Goal: Task Accomplishment & Management: Manage account settings

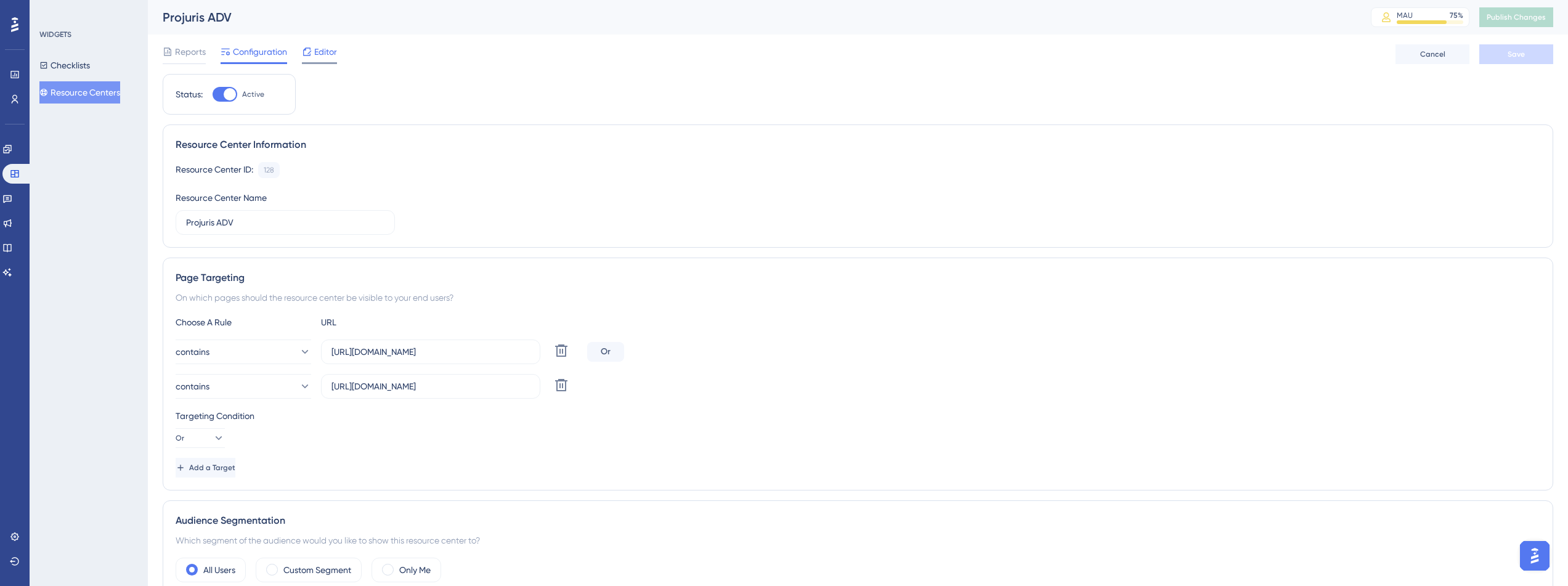
click at [318, 54] on span "Editor" at bounding box center [325, 52] width 23 height 14
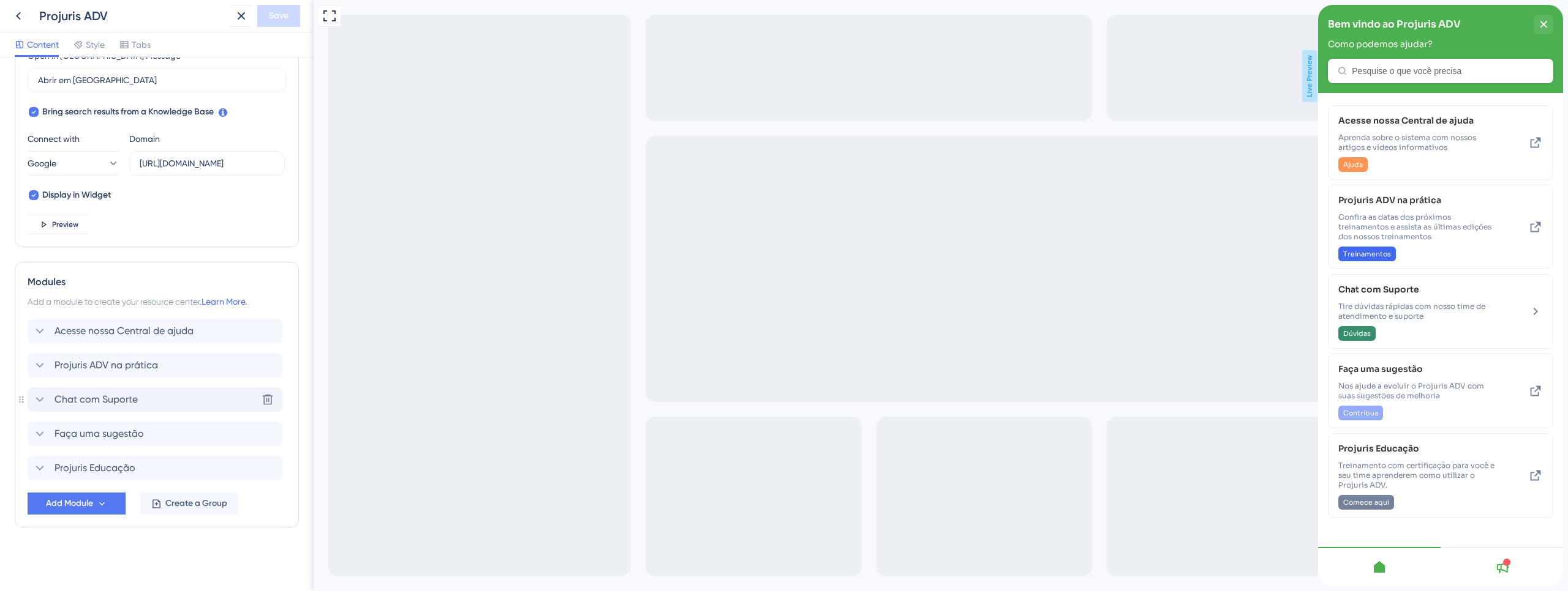
click at [138, 398] on div "Chat com Suporte Delete" at bounding box center [155, 399] width 255 height 24
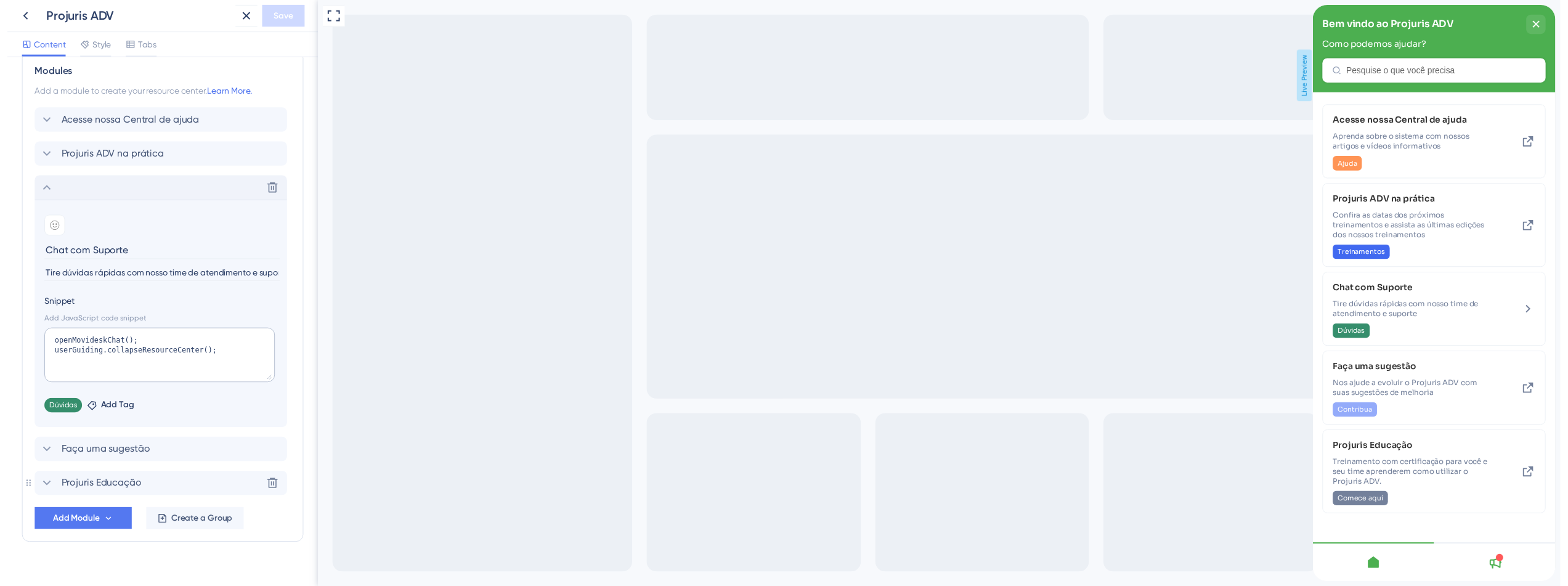
scroll to position [591, 0]
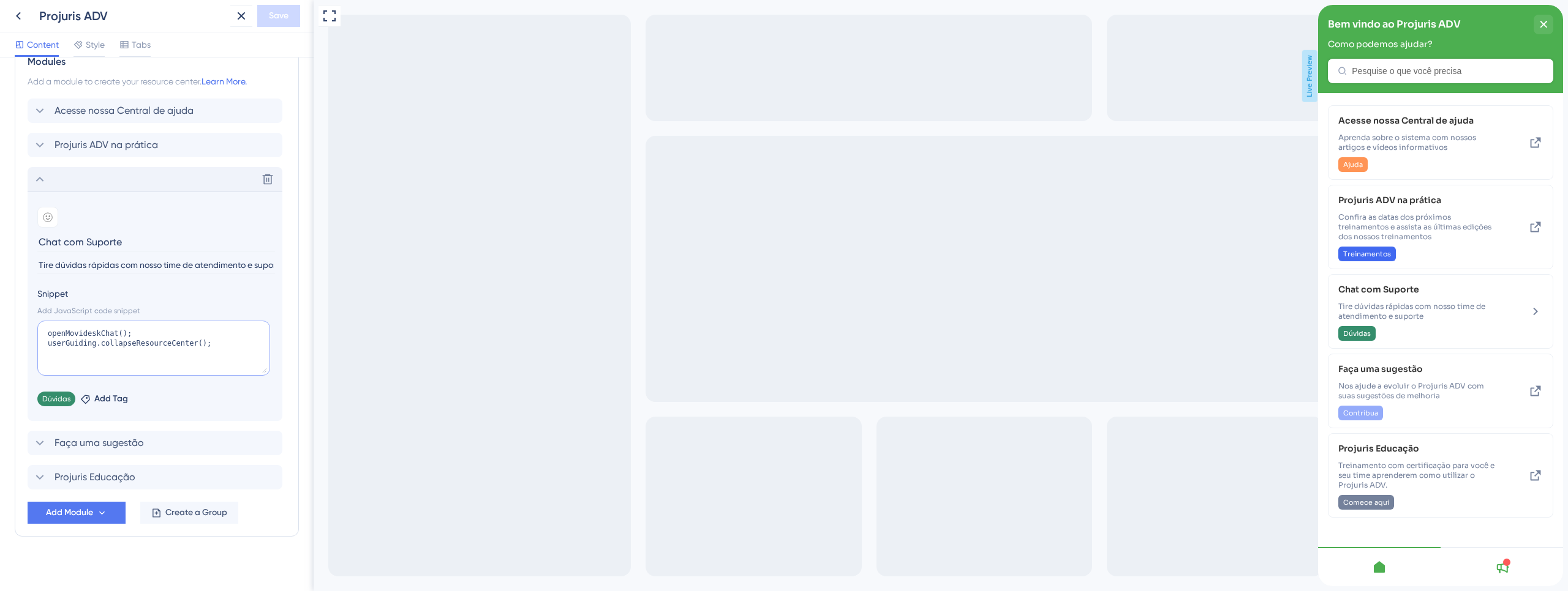
click at [103, 336] on textarea "openMovideskChat(); userGuiding.collapseResourceCenter();" at bounding box center [154, 348] width 233 height 55
type textarea "openOpenClickChat(); userGuiding.collapseResourceCenter();"
click at [274, 13] on span "Save" at bounding box center [279, 16] width 20 height 14
click at [1543, 26] on icon "close resource center" at bounding box center [1543, 23] width 6 height 6
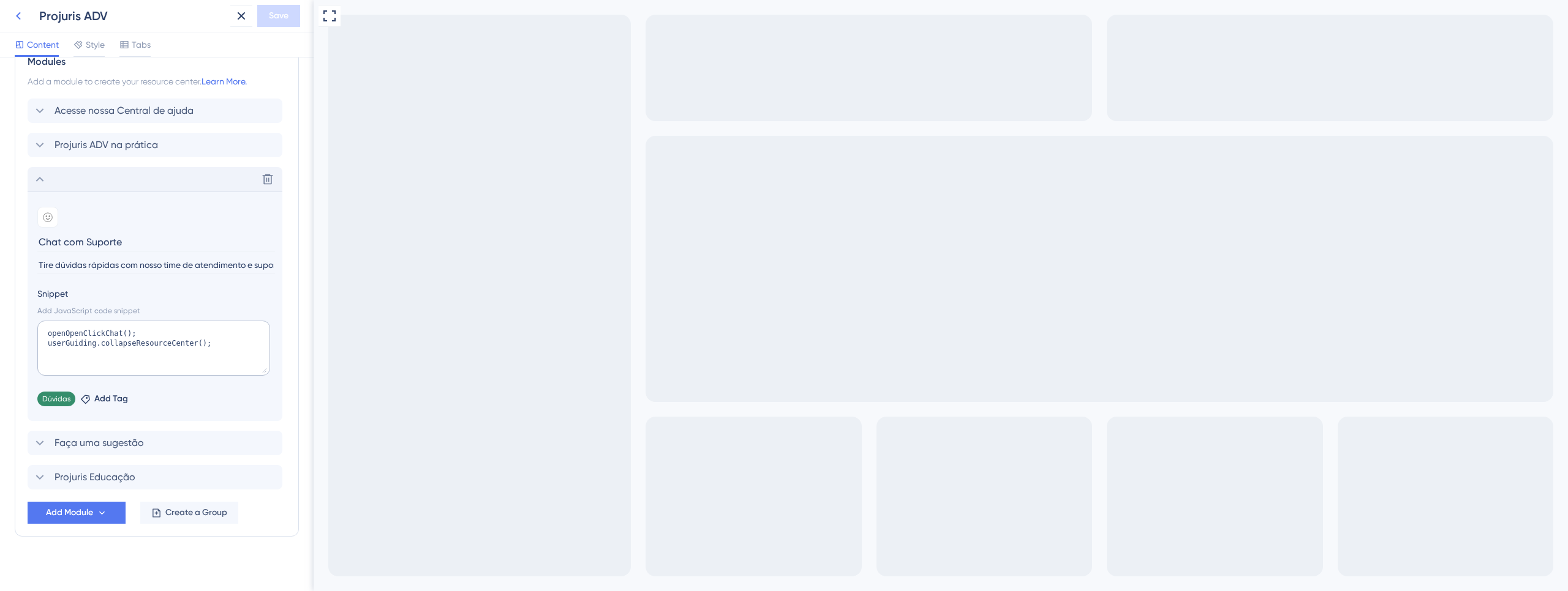
click at [21, 20] on icon at bounding box center [18, 16] width 14 height 14
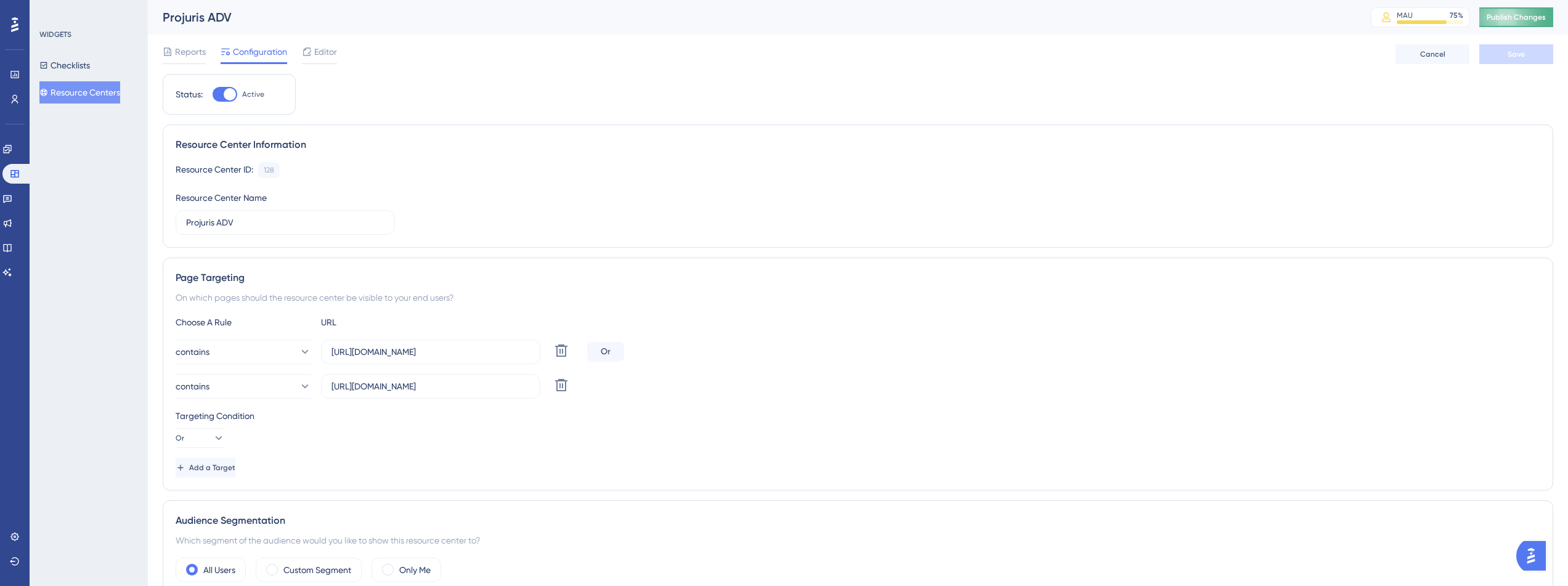
click at [1510, 22] on button "Publish Changes" at bounding box center [1516, 17] width 74 height 20
click at [95, 97] on button "Resource Centers" at bounding box center [80, 92] width 81 height 22
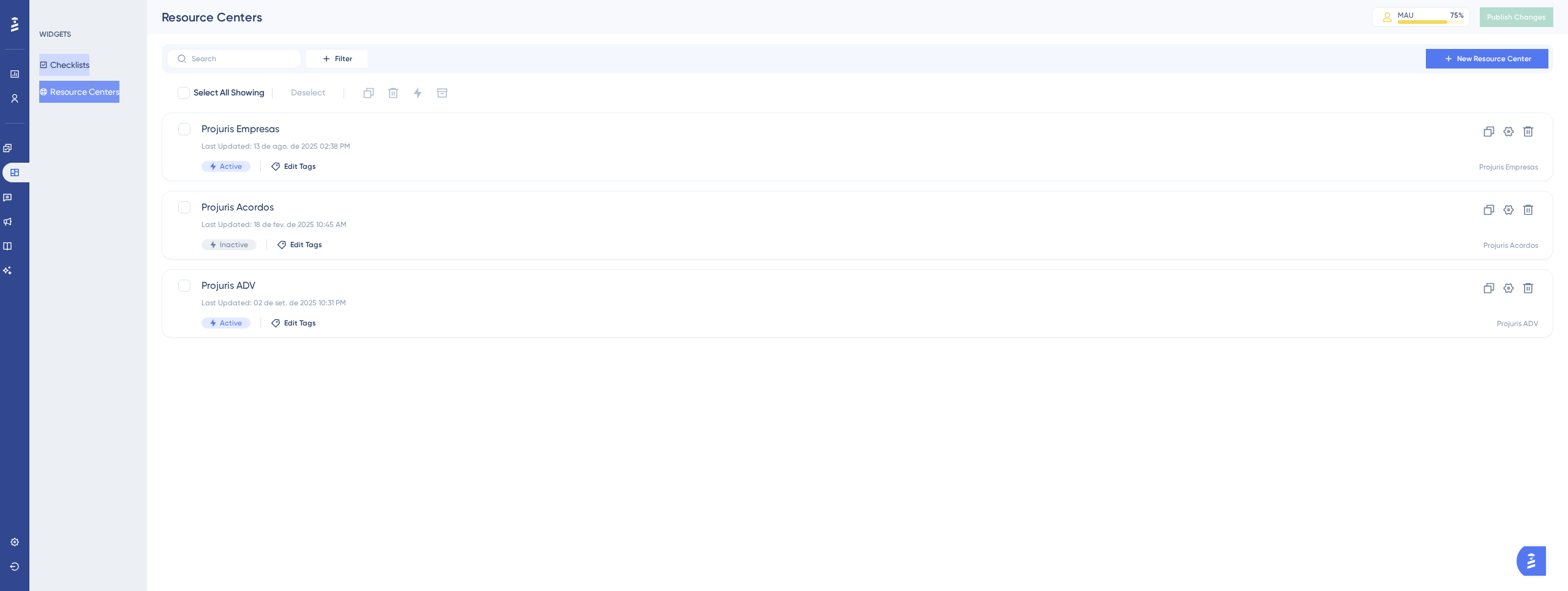
click at [89, 69] on button "Checklists" at bounding box center [65, 65] width 50 height 22
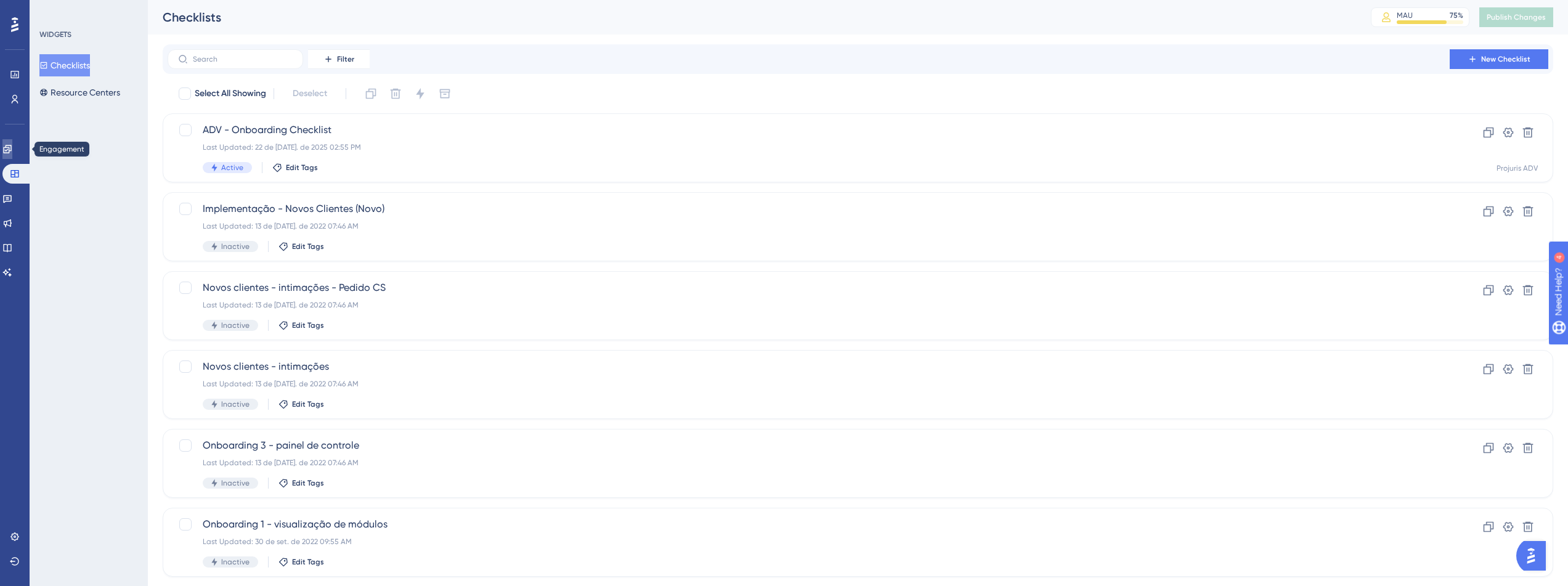
click at [13, 156] on link at bounding box center [7, 149] width 10 height 20
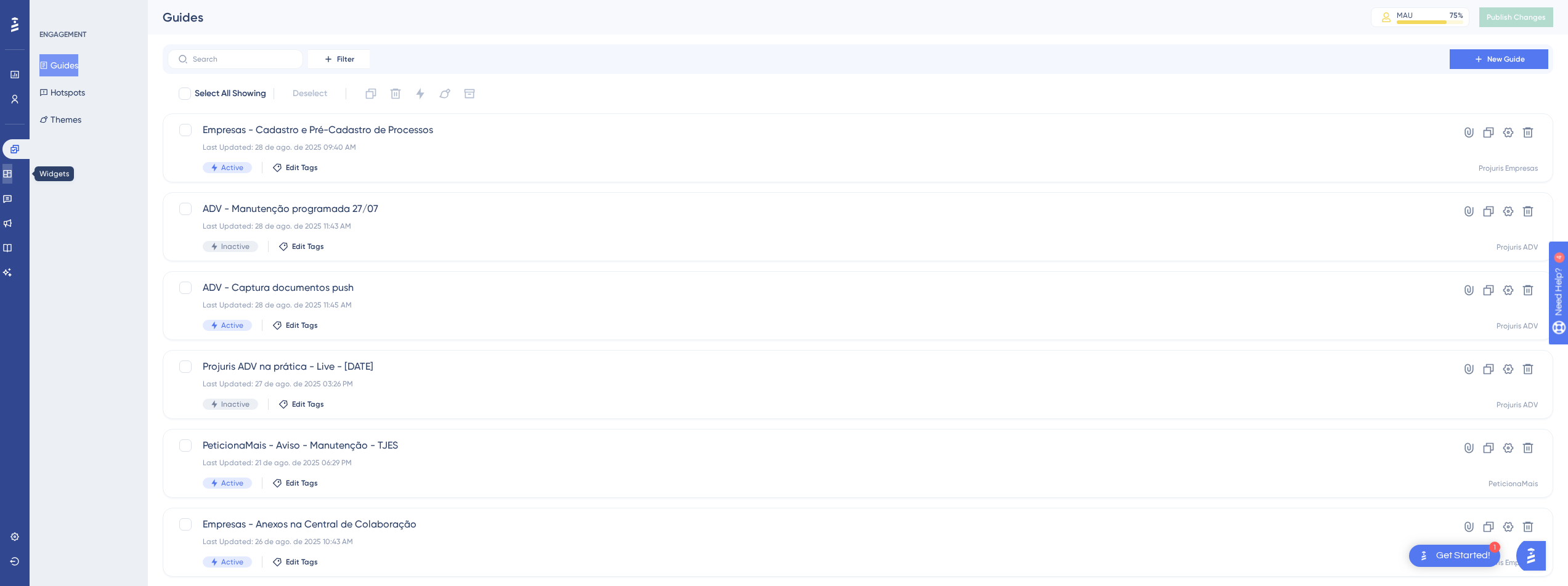
click at [13, 176] on icon at bounding box center [7, 173] width 10 height 10
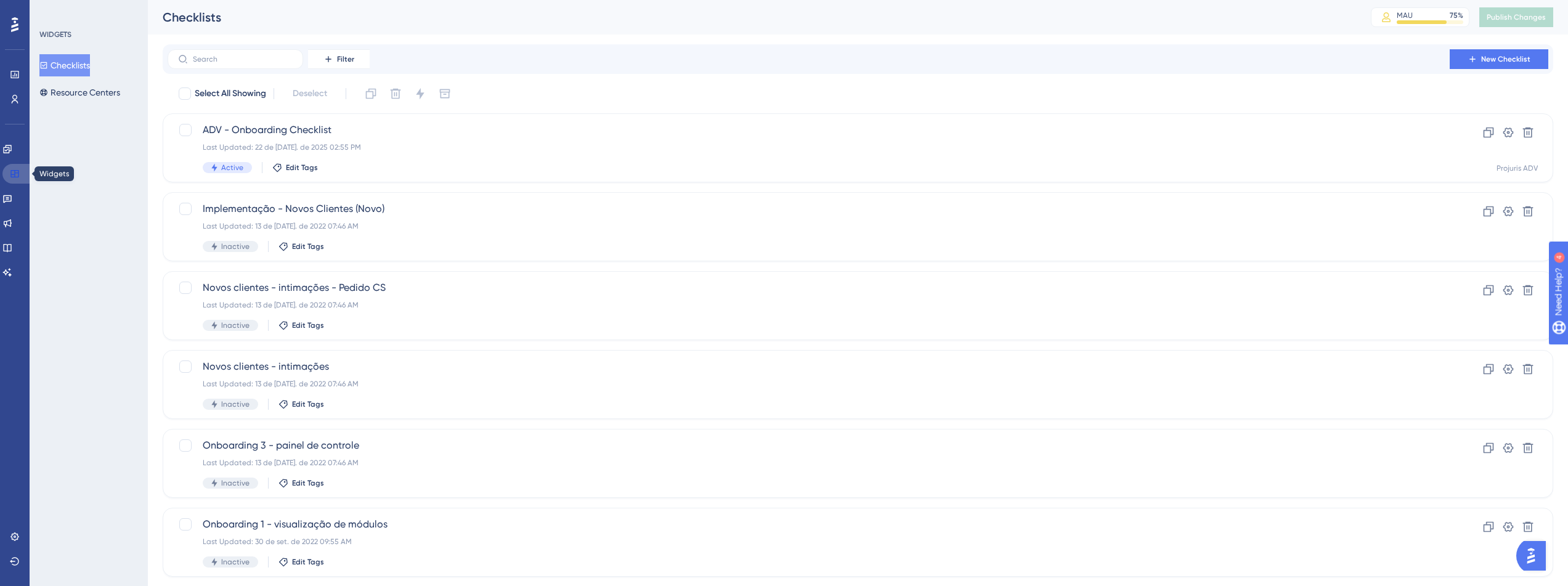
click at [11, 176] on icon at bounding box center [14, 174] width 8 height 7
click at [68, 89] on button "Resource Centers" at bounding box center [80, 92] width 81 height 22
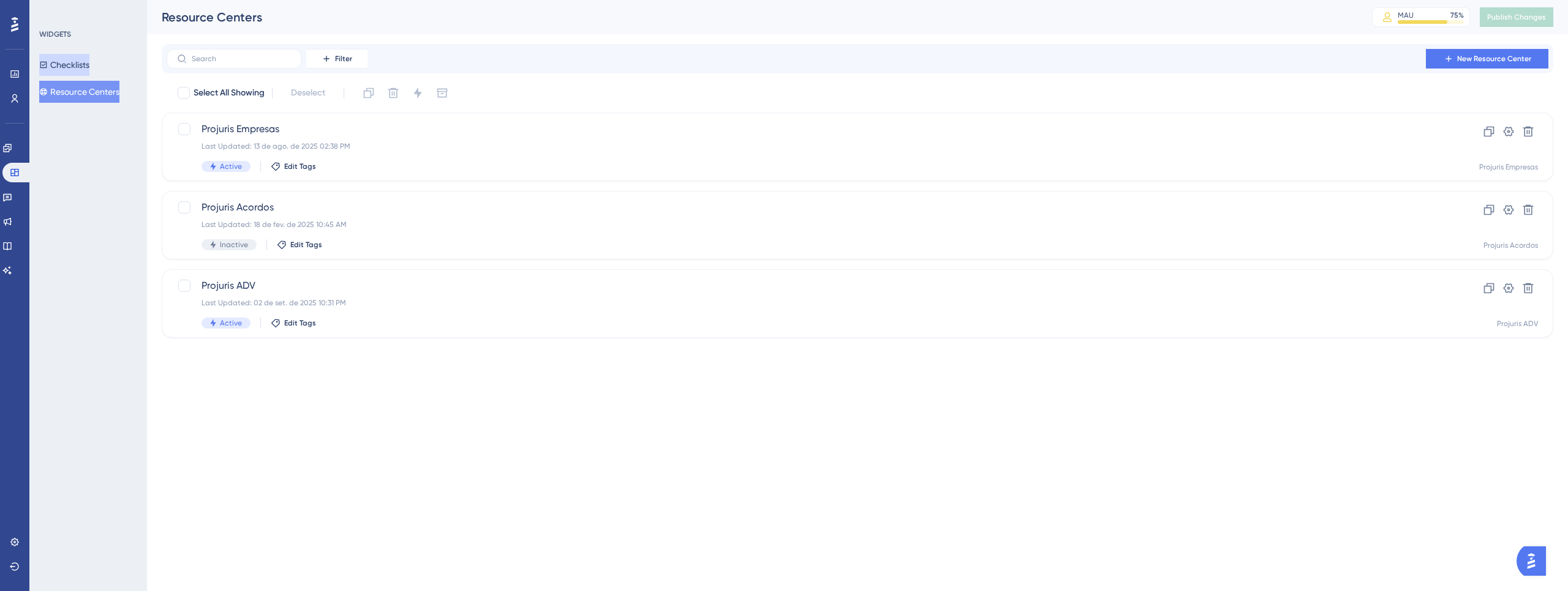
click at [77, 69] on button "Checklists" at bounding box center [65, 65] width 50 height 22
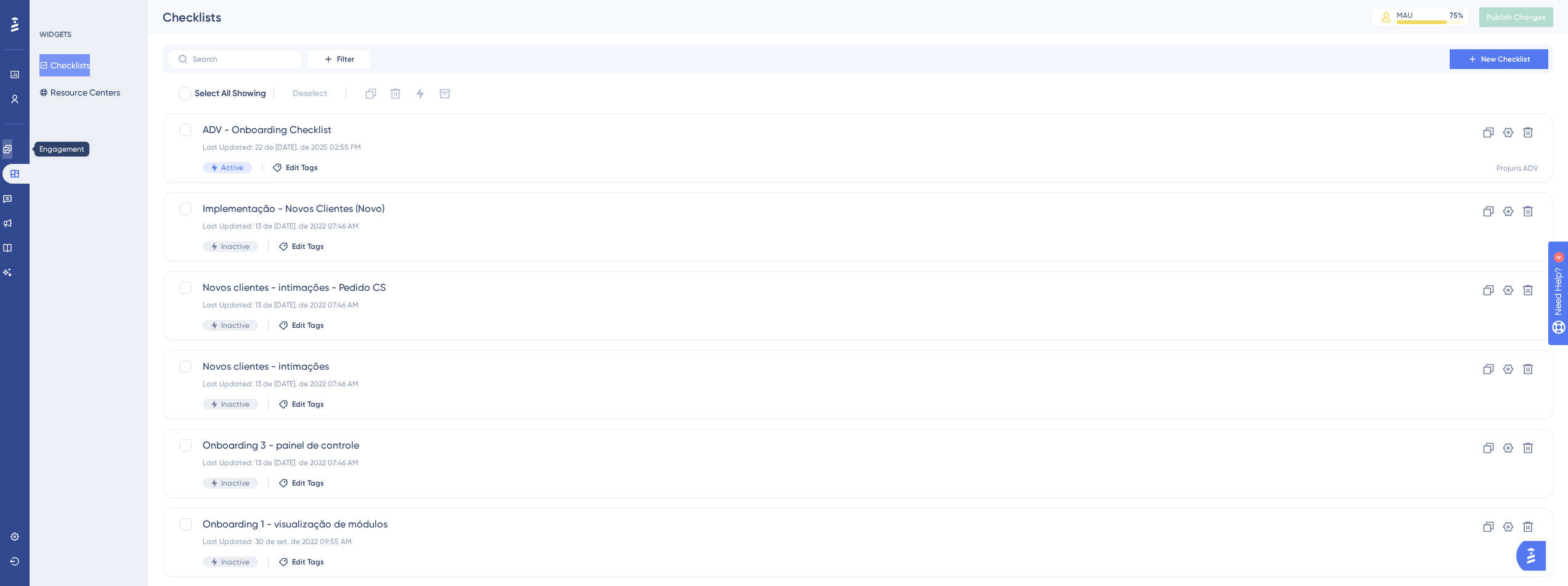
click at [11, 150] on icon at bounding box center [6, 149] width 8 height 8
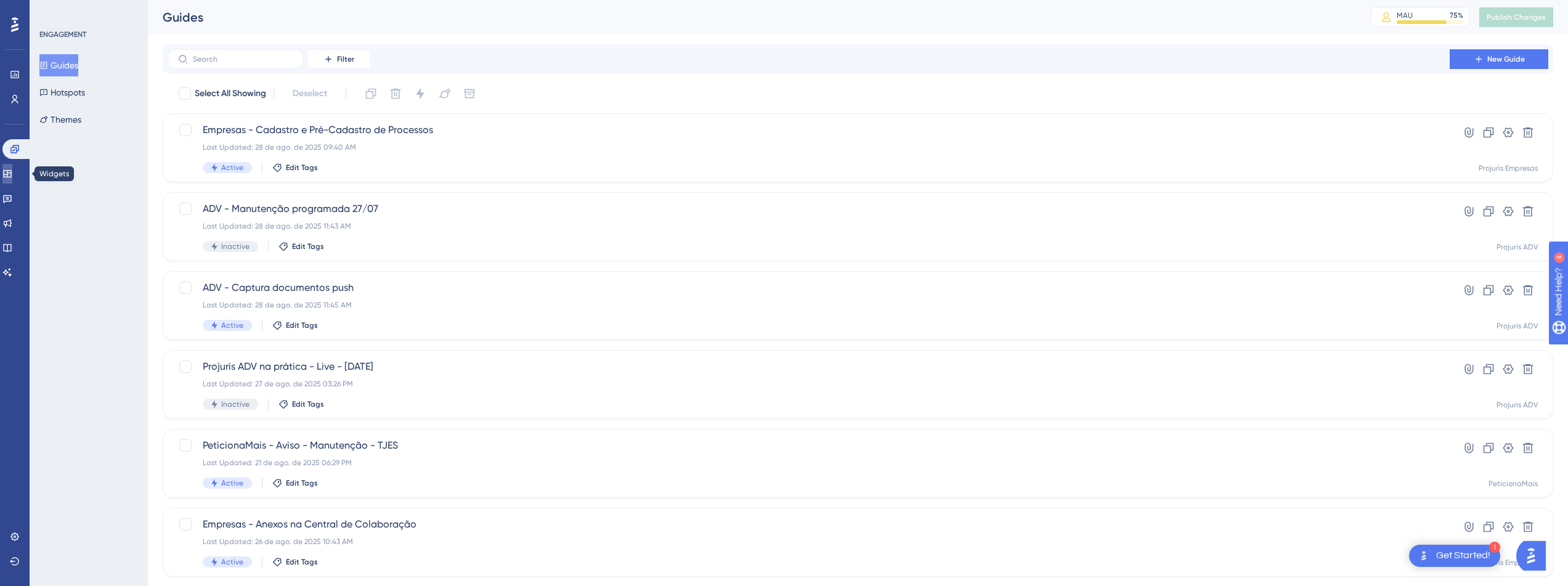
click at [13, 171] on link at bounding box center [7, 174] width 10 height 20
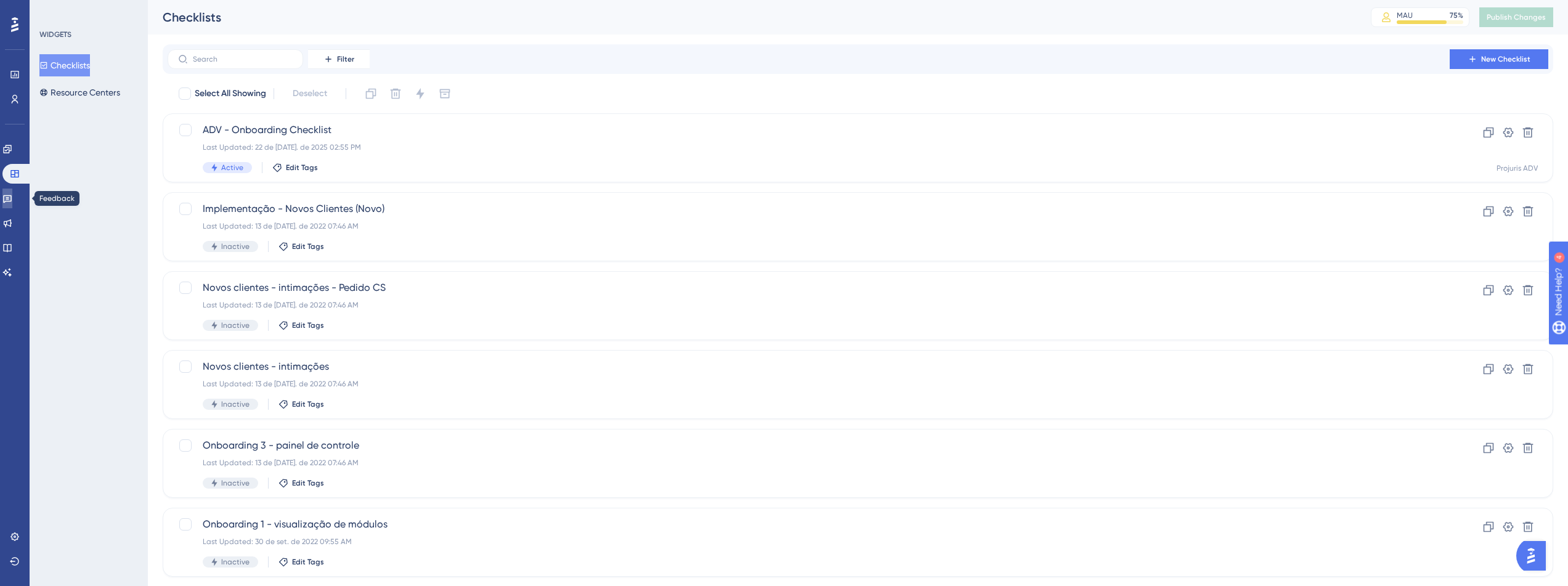
click at [6, 199] on link at bounding box center [7, 198] width 10 height 20
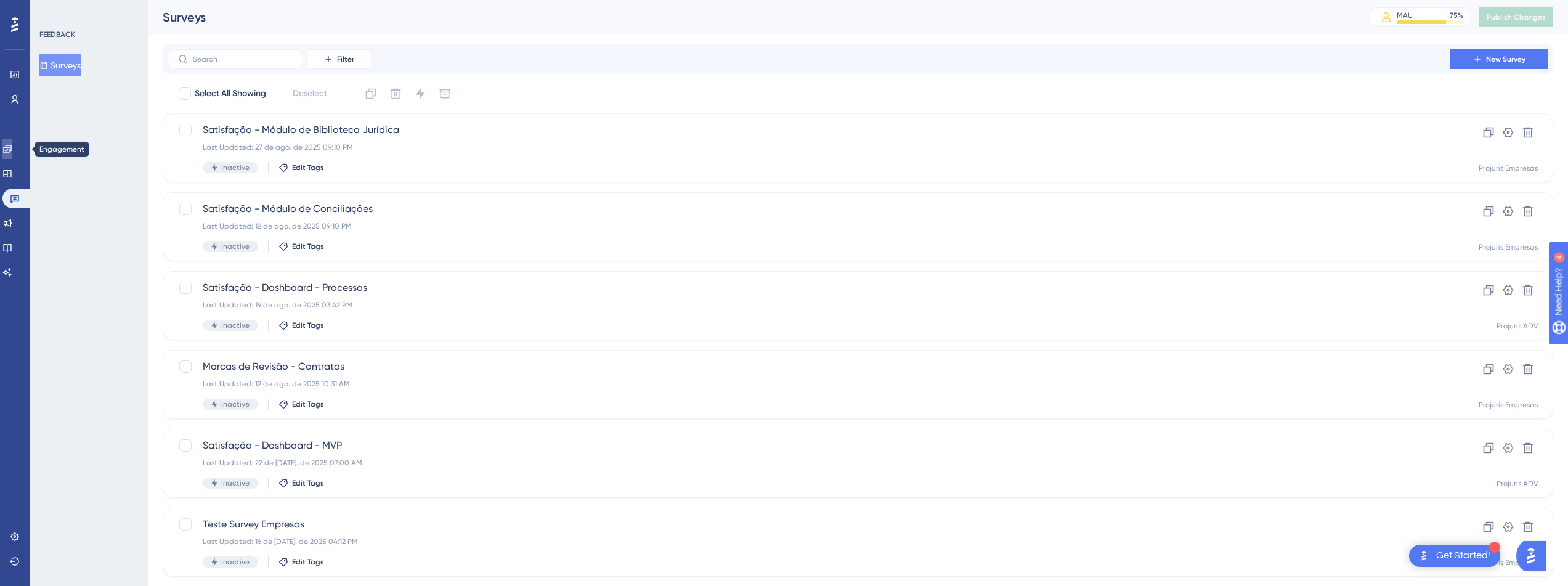
click at [13, 158] on link at bounding box center [7, 149] width 10 height 20
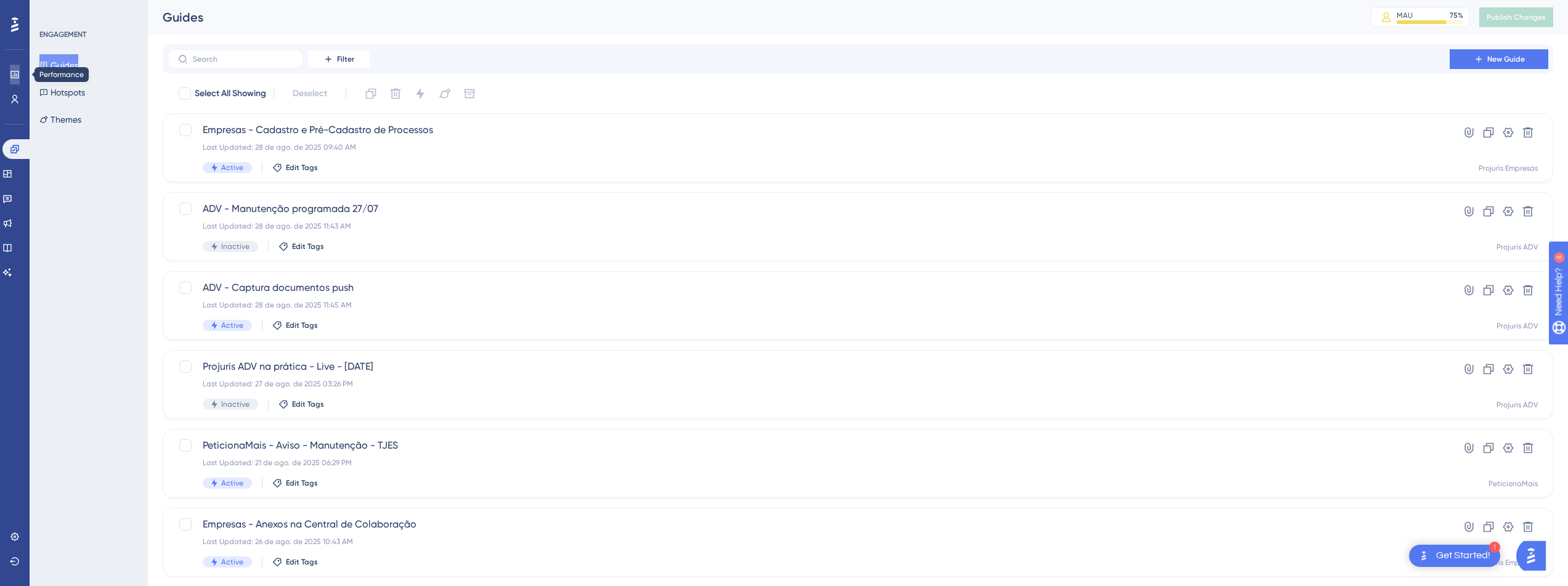
click at [11, 80] on link at bounding box center [14, 74] width 10 height 20
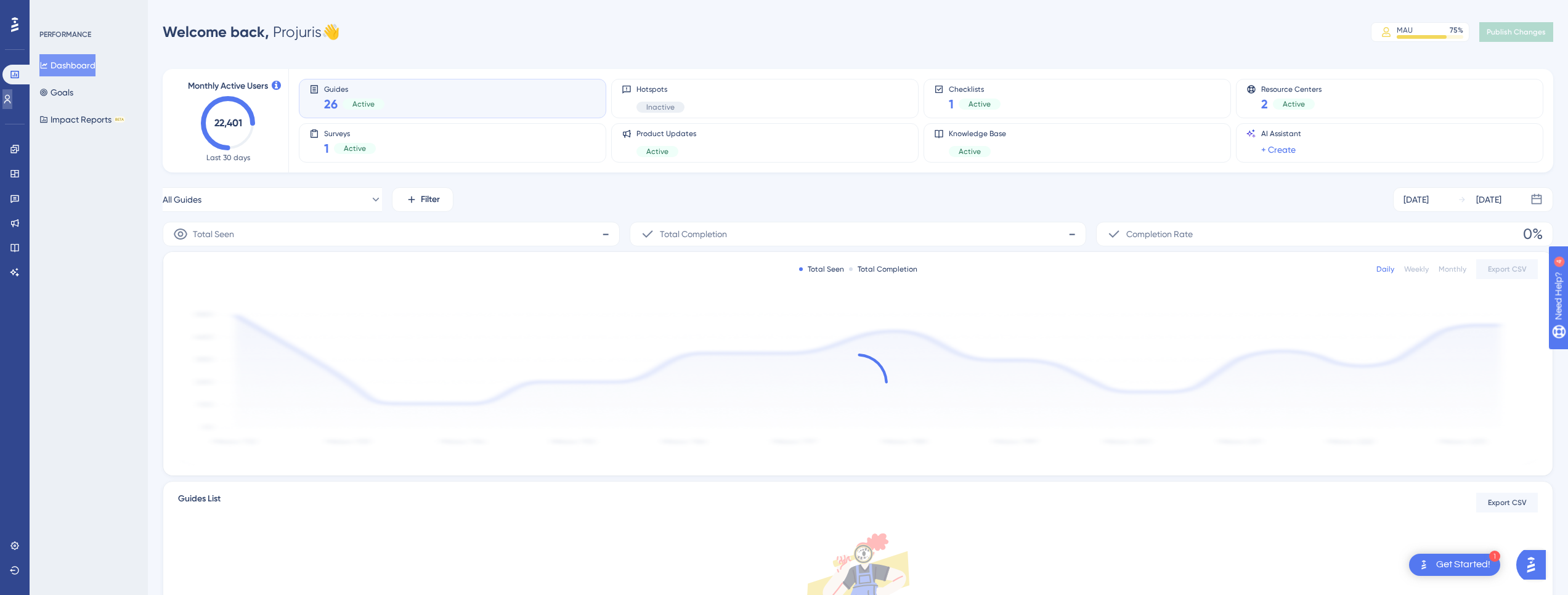
click at [13, 91] on link at bounding box center [7, 100] width 10 height 20
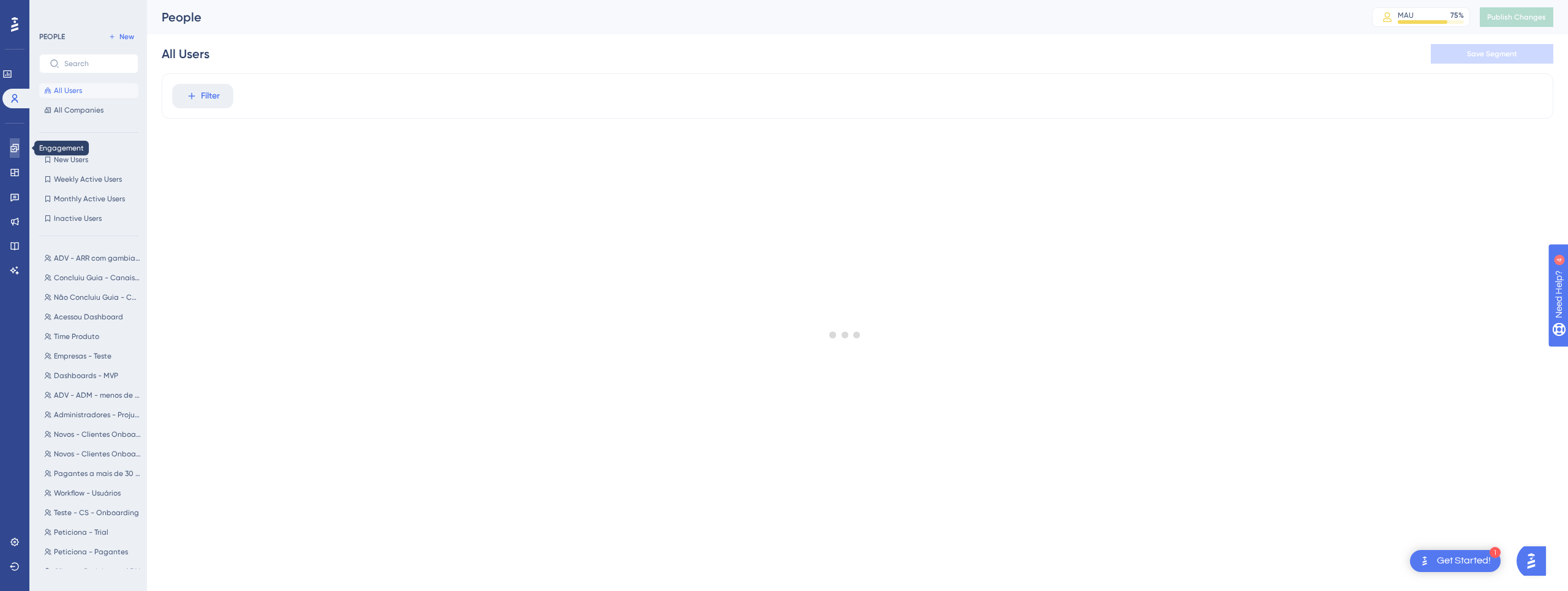
click at [16, 142] on link at bounding box center [14, 148] width 10 height 20
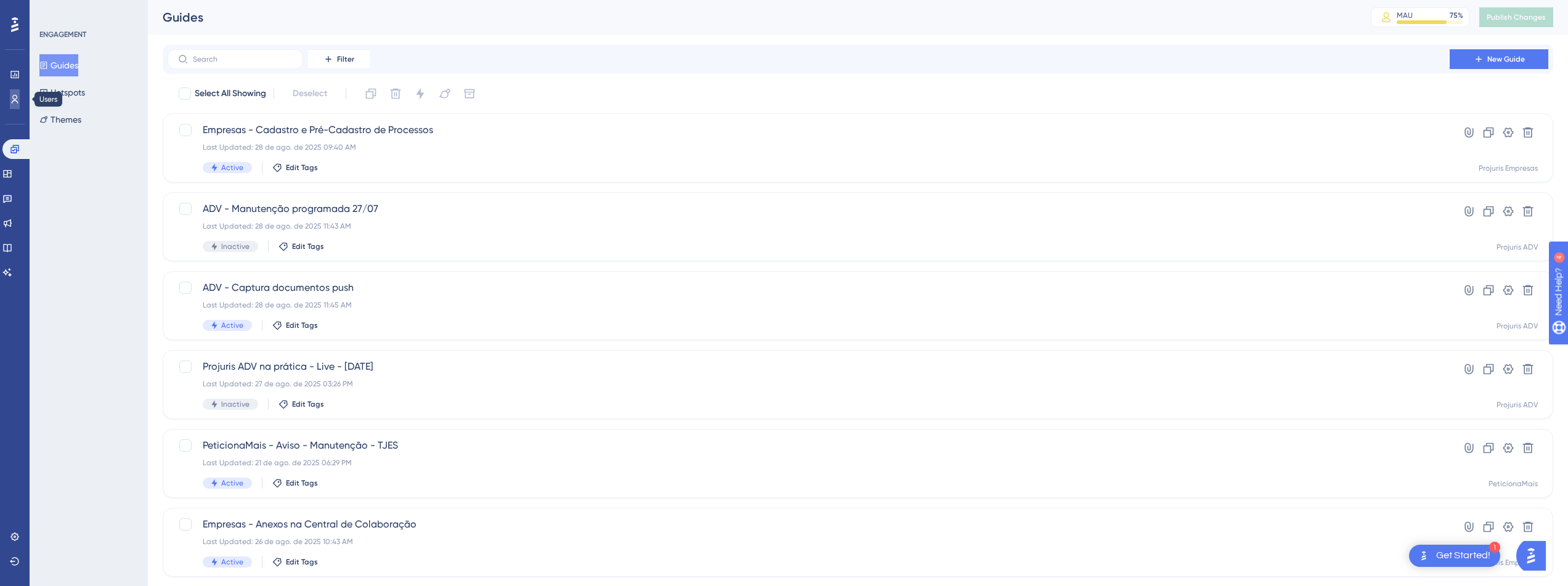
click at [13, 96] on icon at bounding box center [14, 100] width 6 height 9
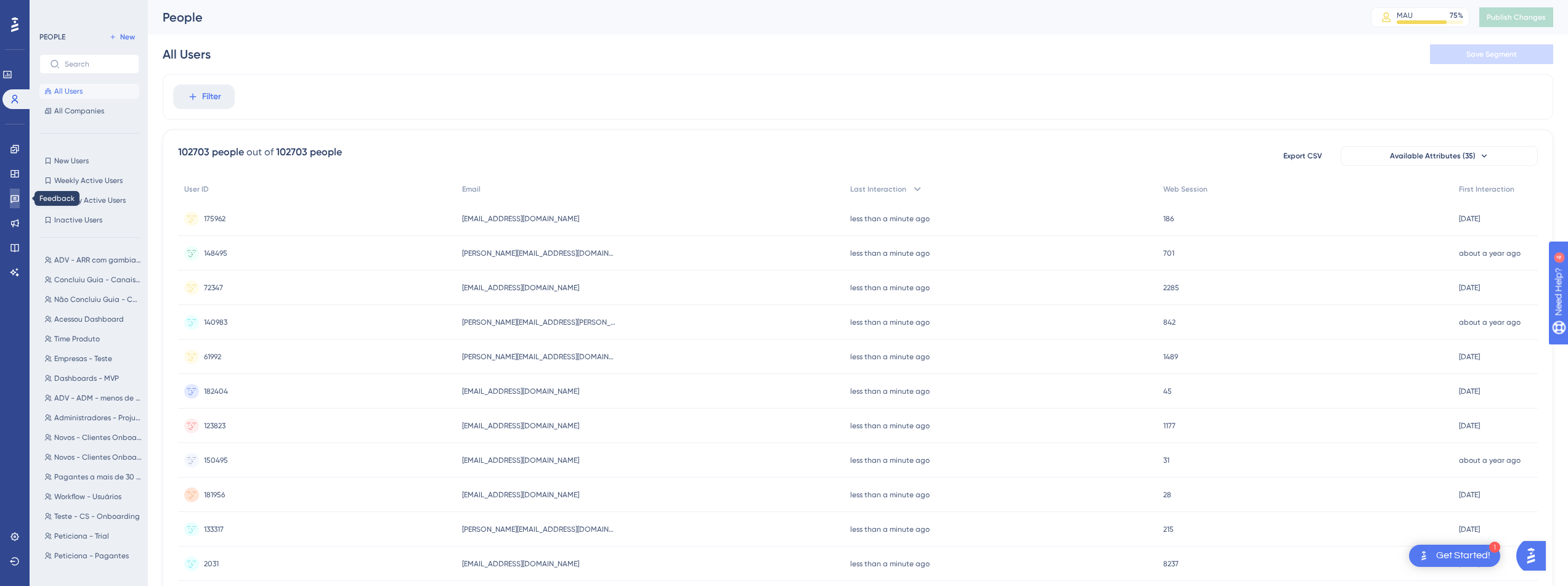
click at [10, 202] on link at bounding box center [14, 198] width 10 height 20
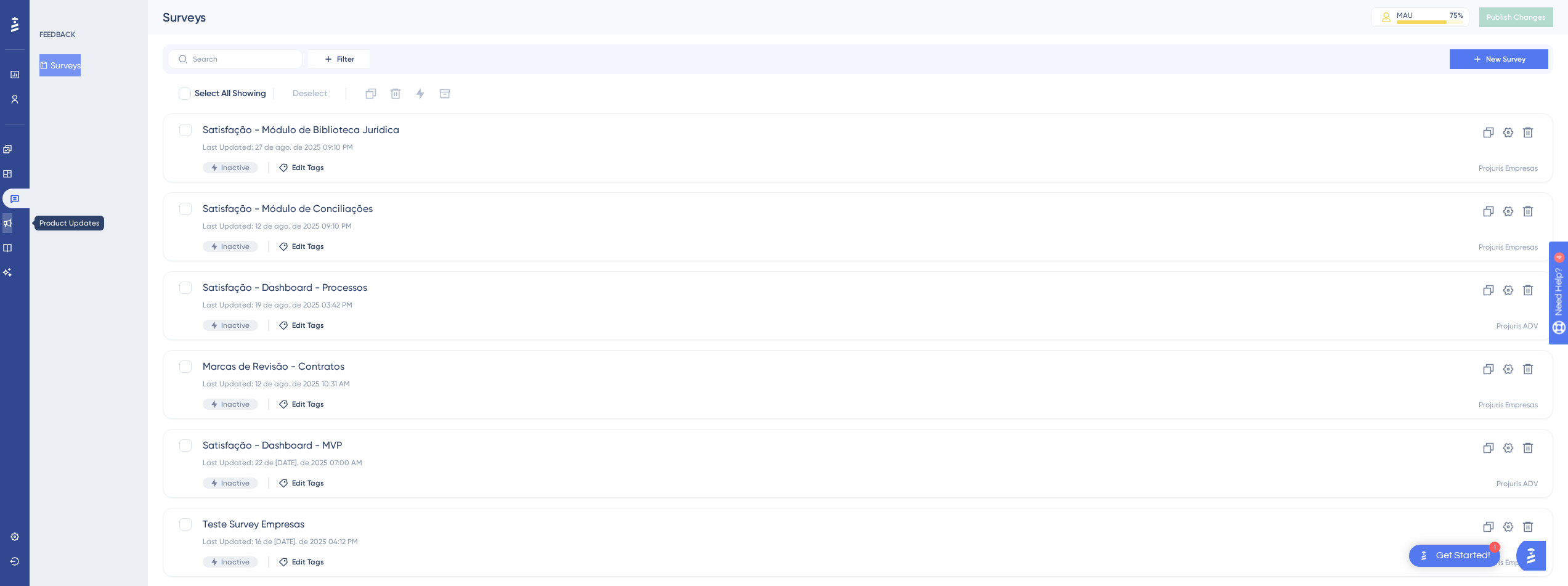
click at [13, 220] on icon at bounding box center [7, 223] width 10 height 10
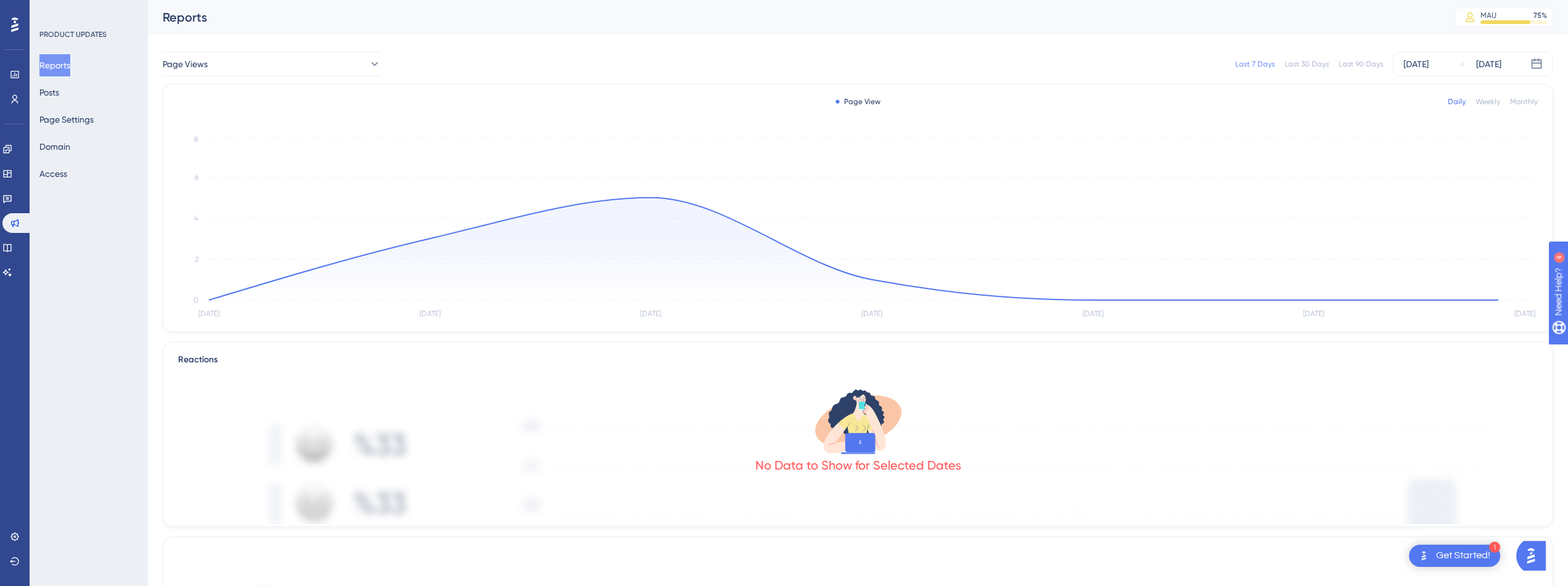
click at [19, 187] on div "Engagement Widgets Feedback Product Updates Knowledge Base AI Assistant" at bounding box center [14, 211] width 24 height 143
click at [11, 170] on icon at bounding box center [6, 174] width 8 height 7
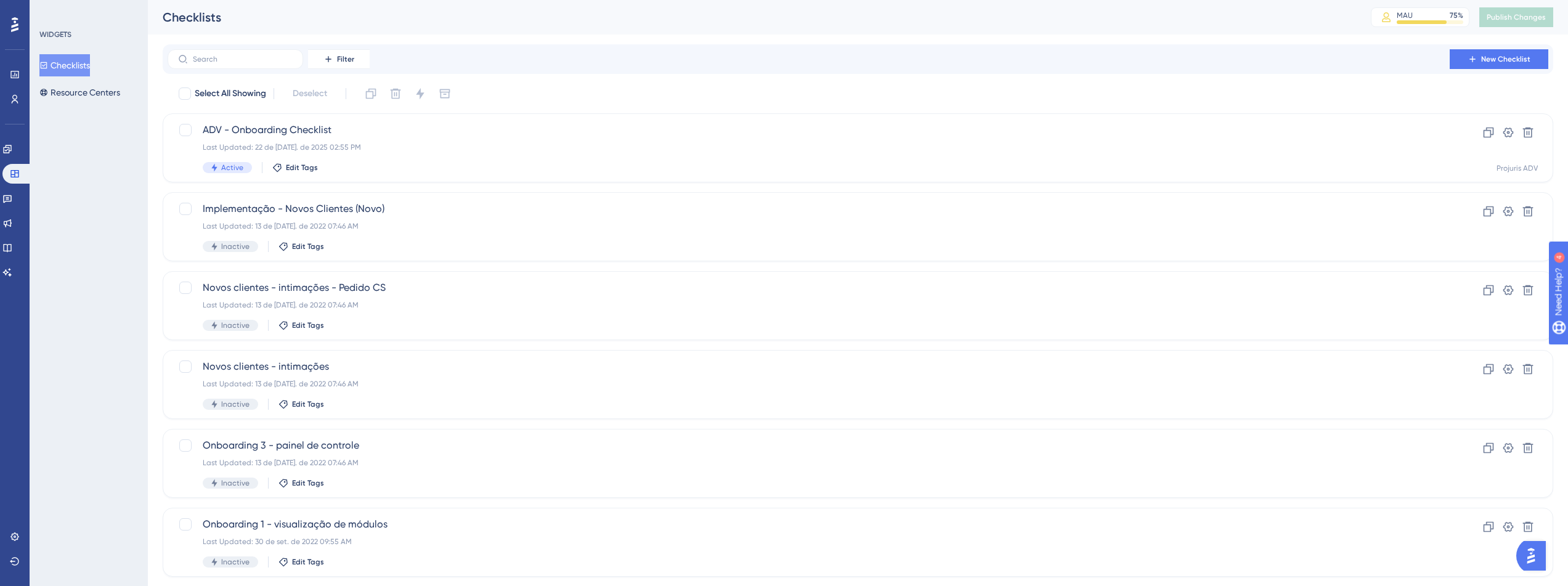
click at [24, 158] on div "Engagement" at bounding box center [14, 149] width 24 height 20
click at [13, 151] on link at bounding box center [7, 149] width 10 height 20
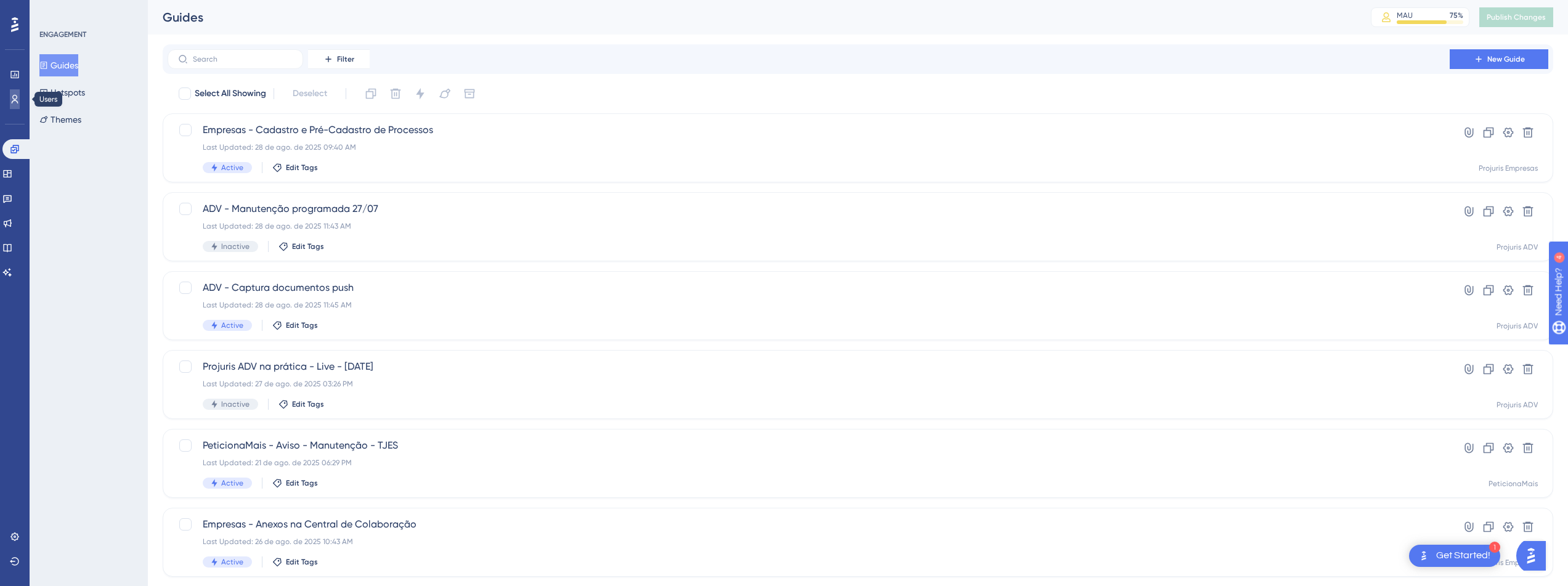
click at [18, 107] on link at bounding box center [14, 100] width 10 height 20
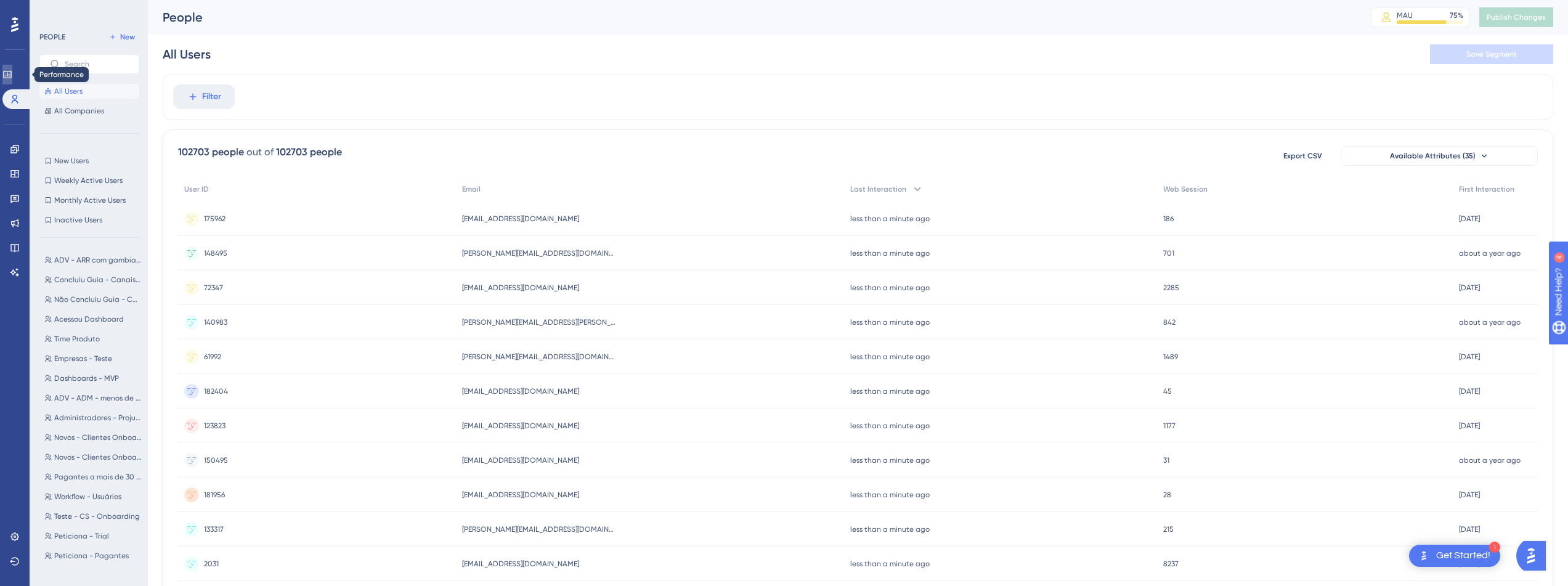
click at [11, 78] on icon at bounding box center [6, 74] width 8 height 7
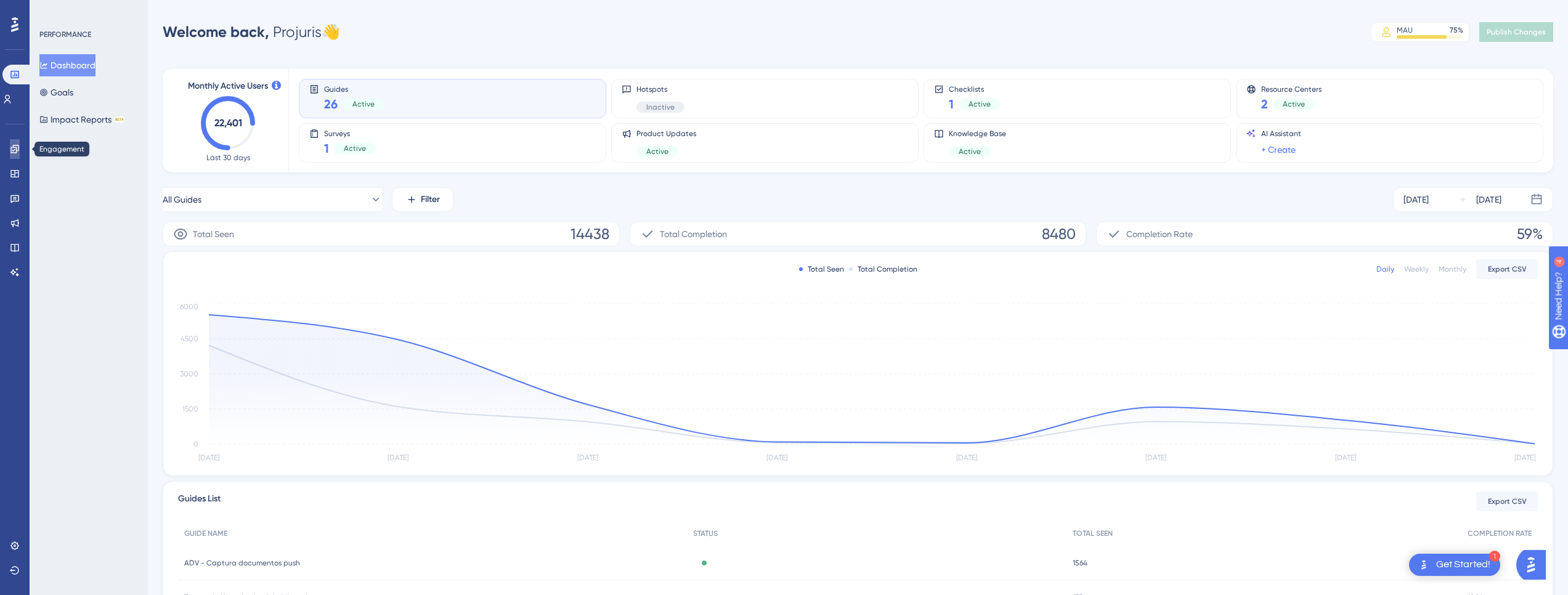
click at [13, 147] on icon at bounding box center [14, 149] width 10 height 10
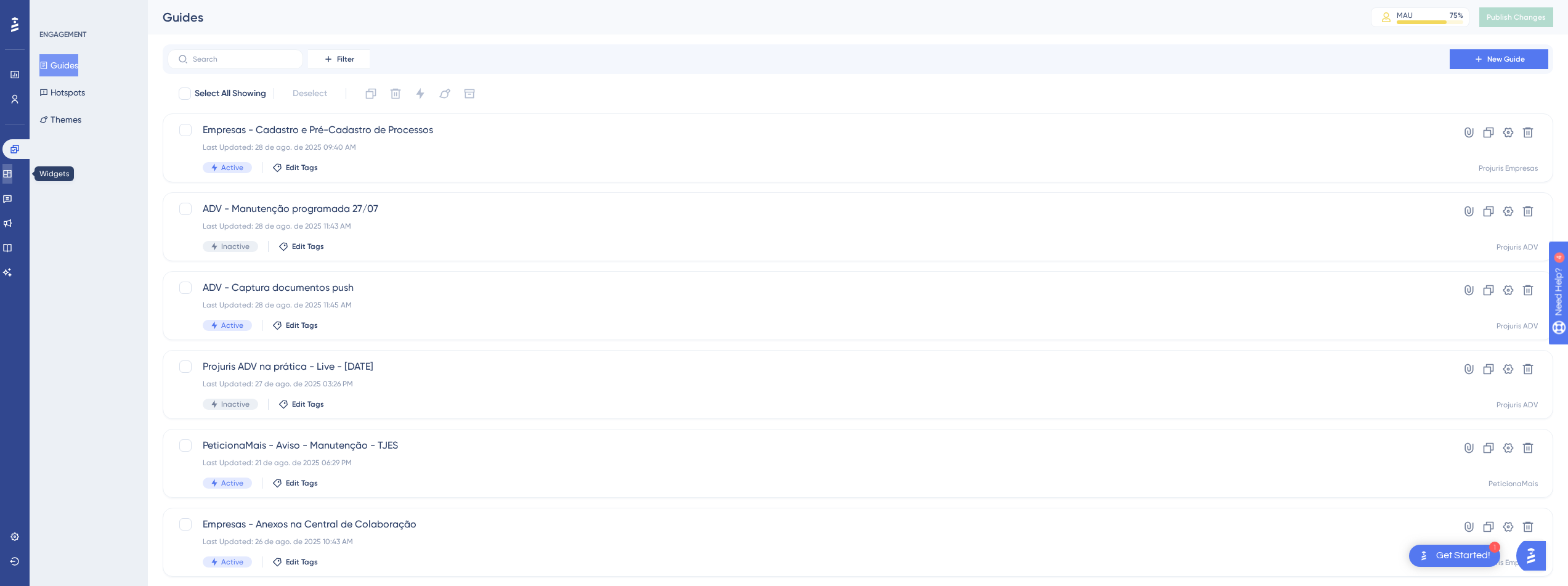
click at [13, 171] on link at bounding box center [7, 174] width 10 height 20
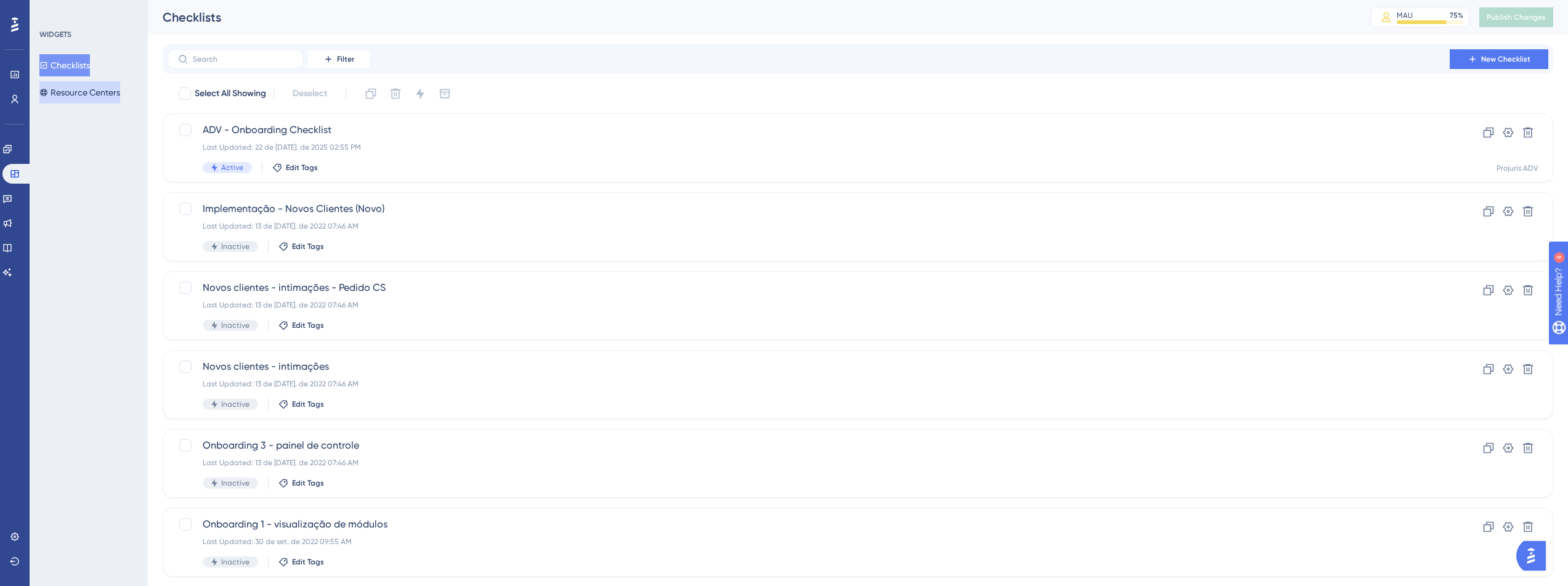
click at [93, 93] on button "Resource Centers" at bounding box center [80, 92] width 81 height 22
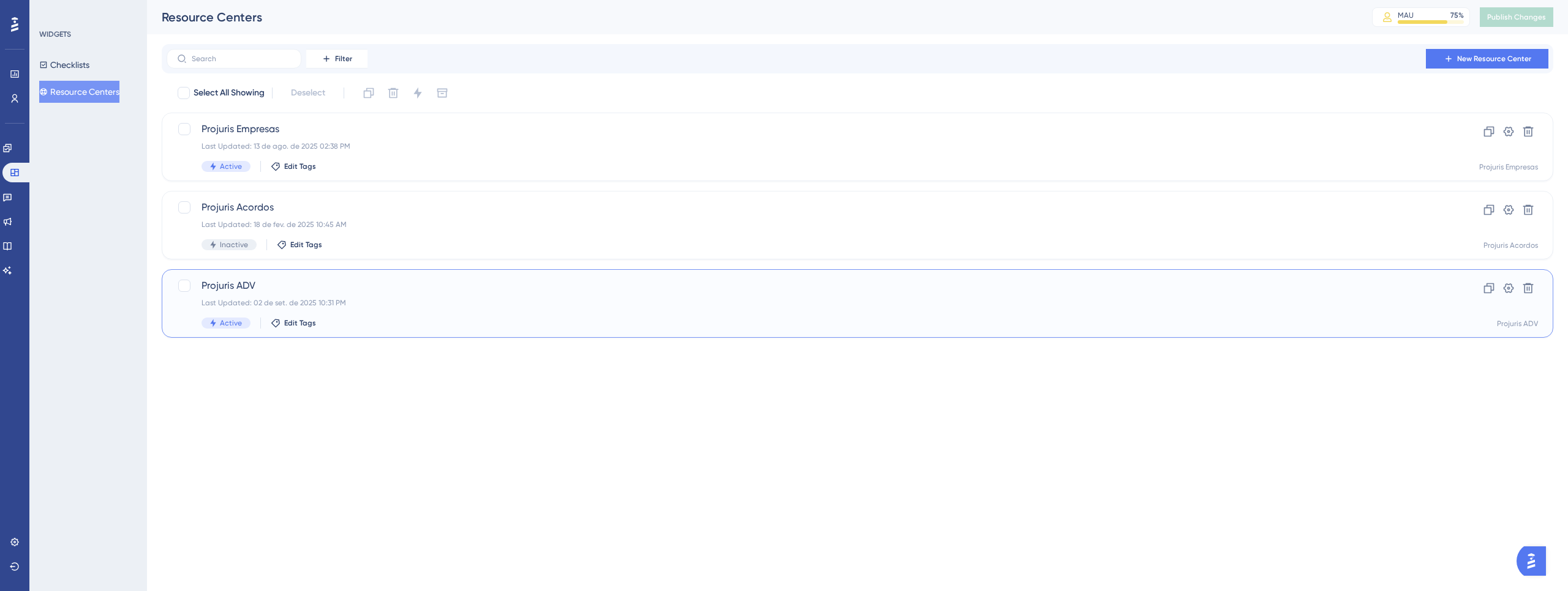
click at [220, 281] on span "Projuris ADV" at bounding box center [808, 286] width 1214 height 14
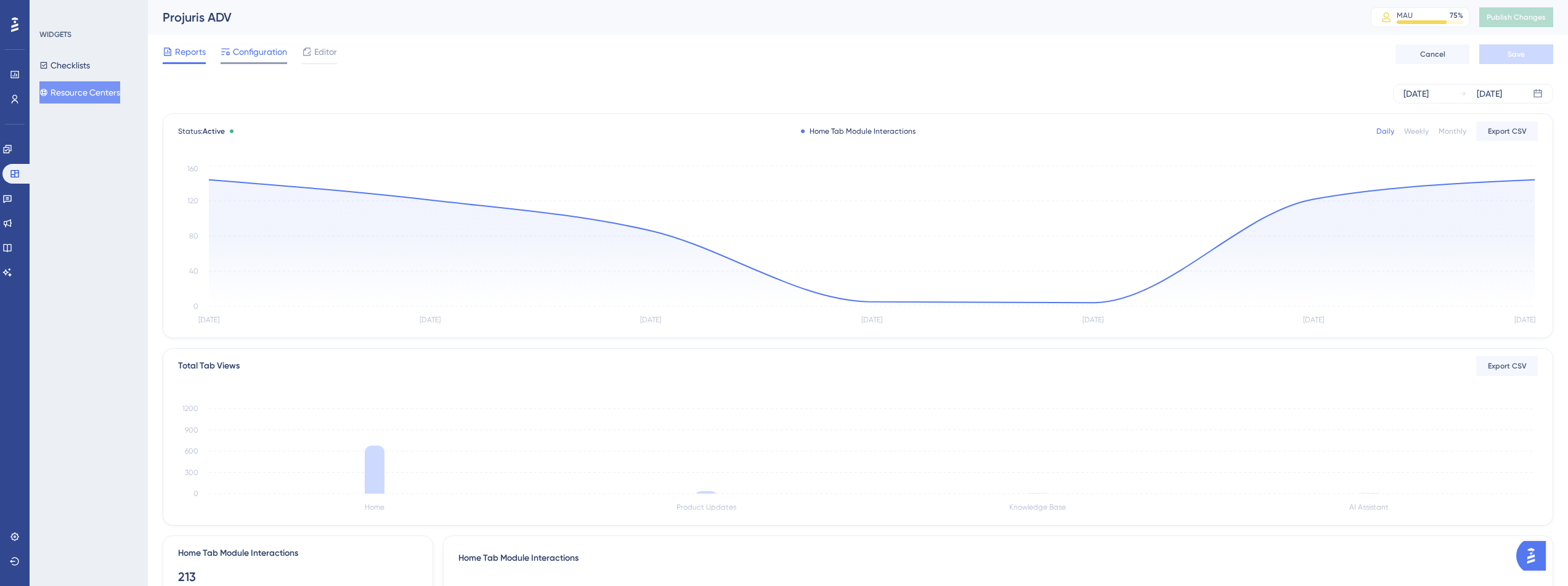
click at [261, 55] on span "Configuration" at bounding box center [260, 52] width 54 height 14
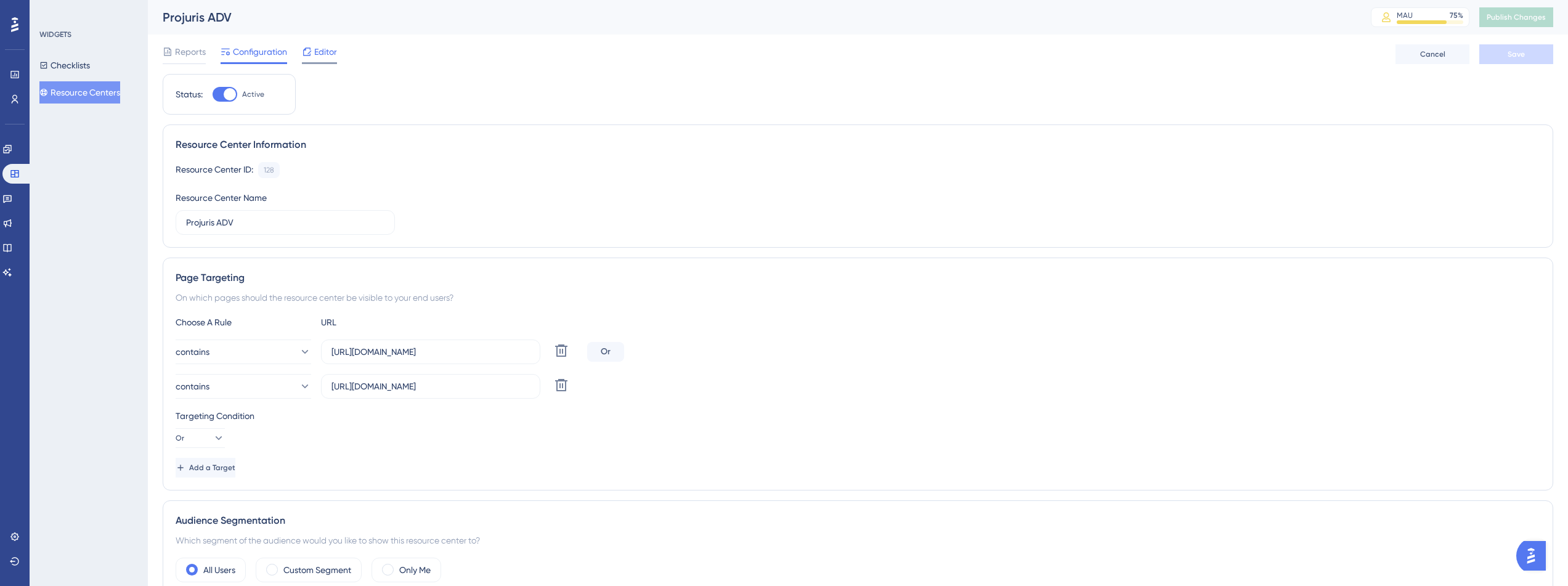
click at [306, 57] on div at bounding box center [306, 52] width 10 height 14
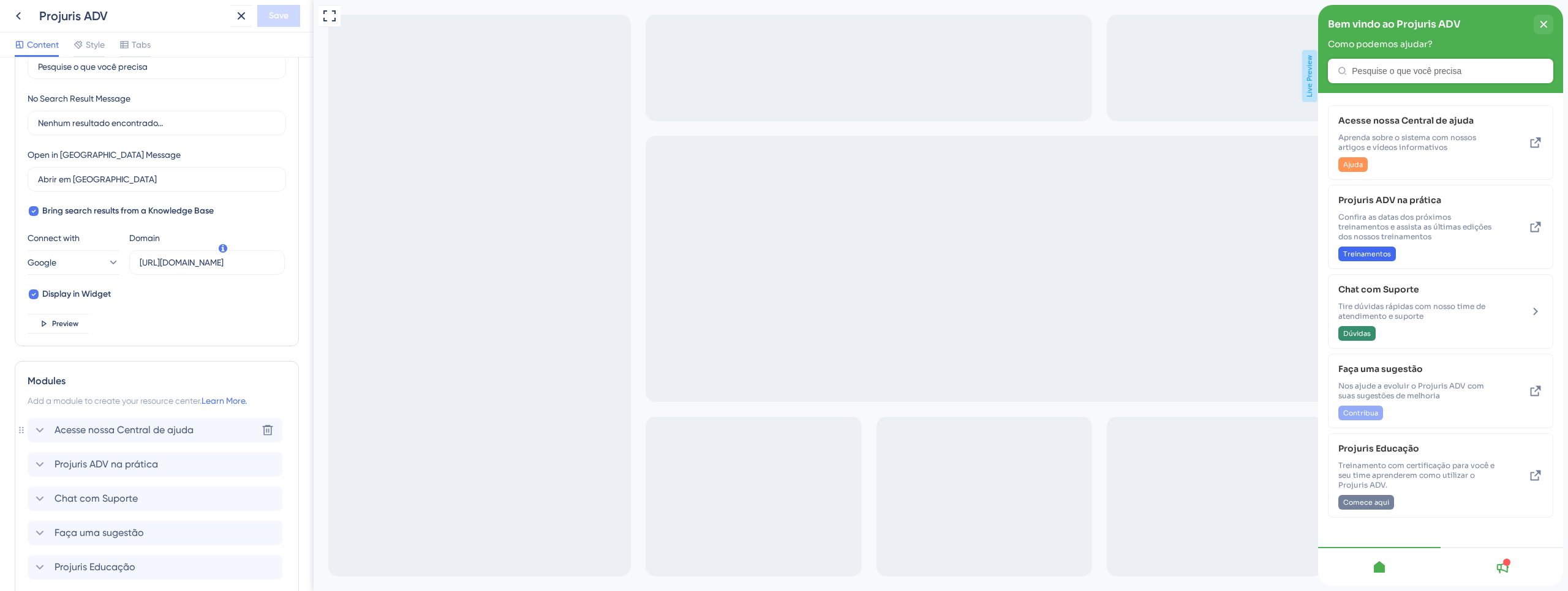
scroll to position [366, 0]
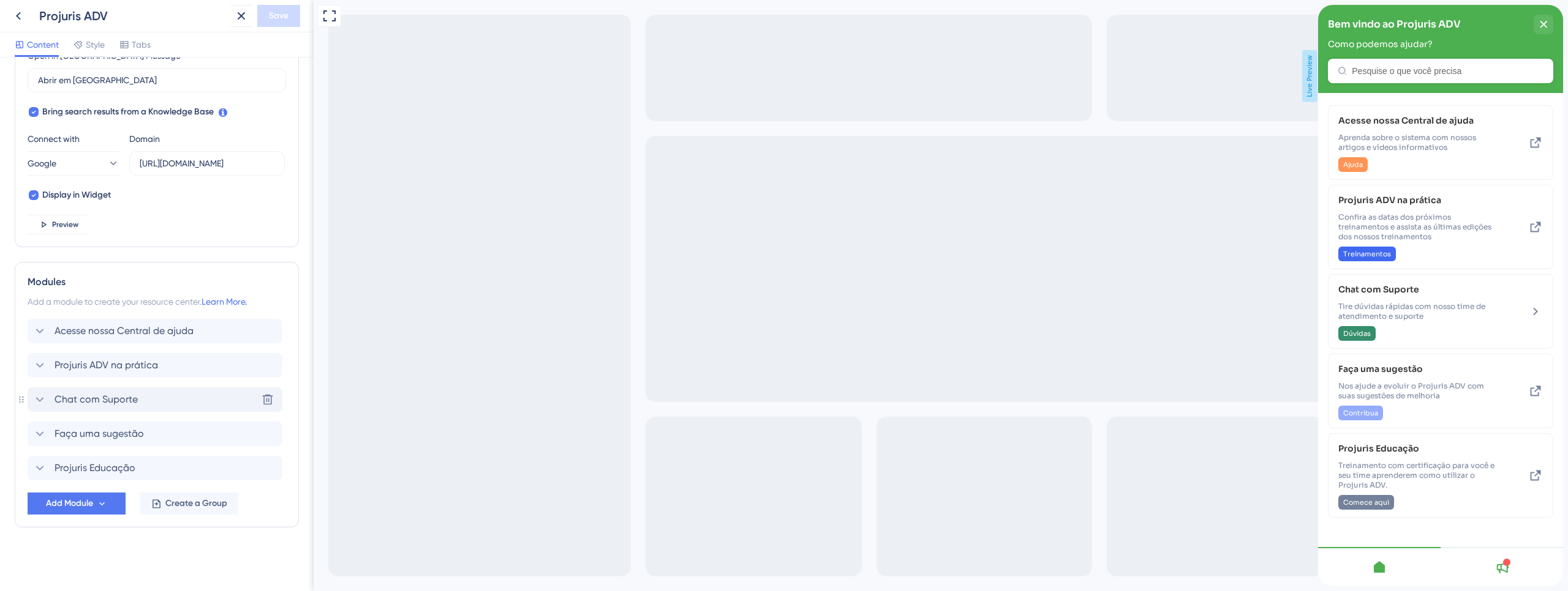
click at [143, 406] on div "Chat com Suporte Delete" at bounding box center [155, 399] width 255 height 24
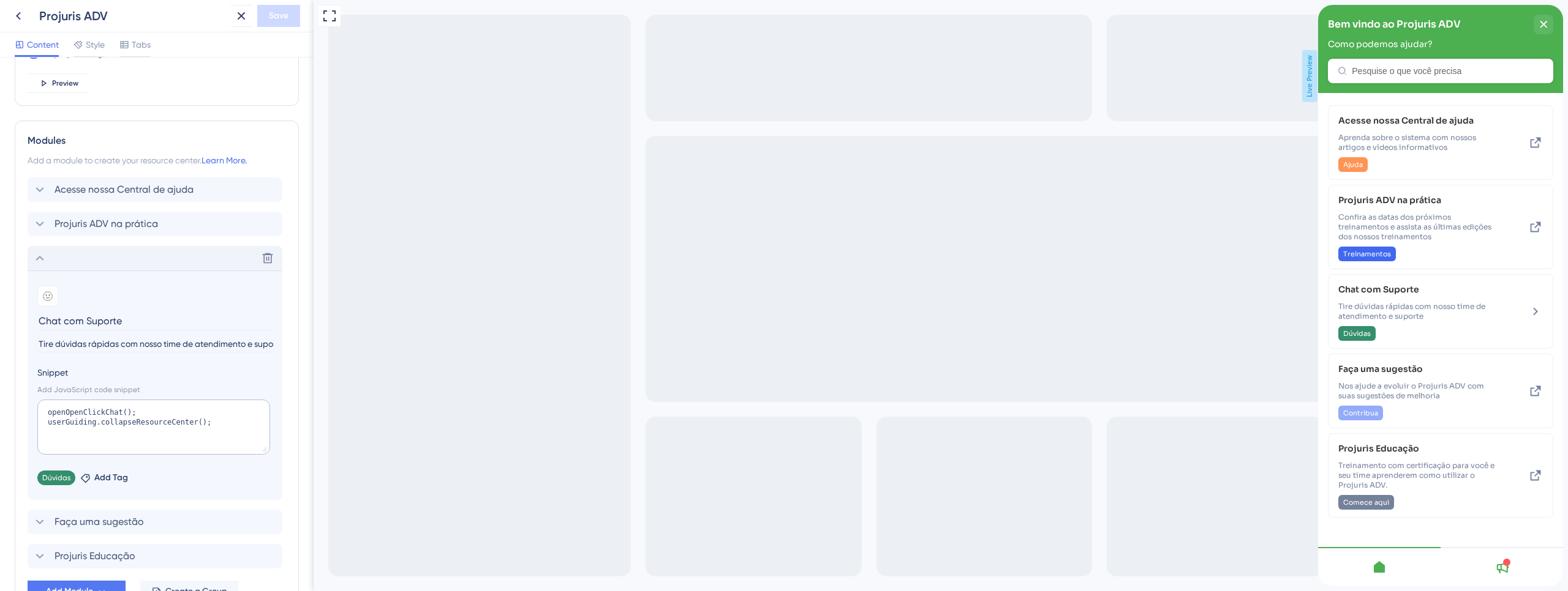
scroll to position [513, 0]
click at [97, 411] on textarea "openOpenClickChat(); userGuiding.collapseResourceCenter();" at bounding box center [154, 421] width 233 height 55
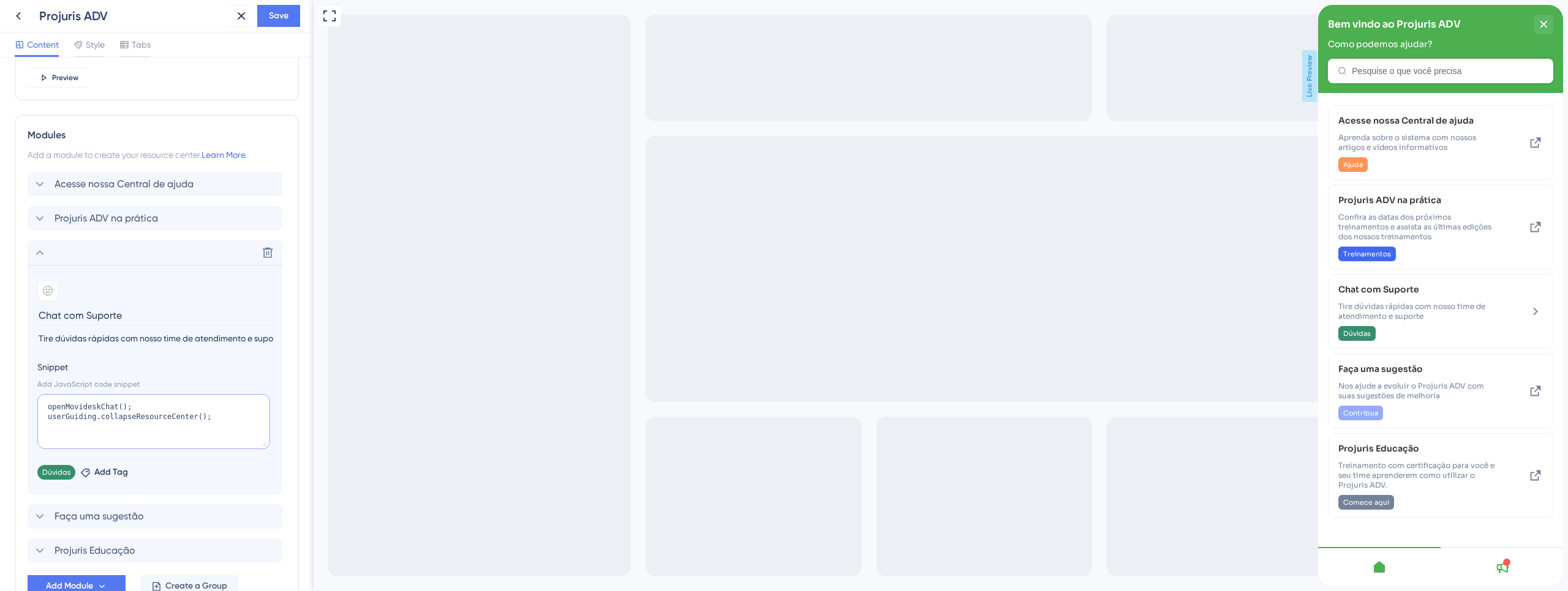
type textarea "openMovideskChat(); userGuiding.collapseResourceCenter();"
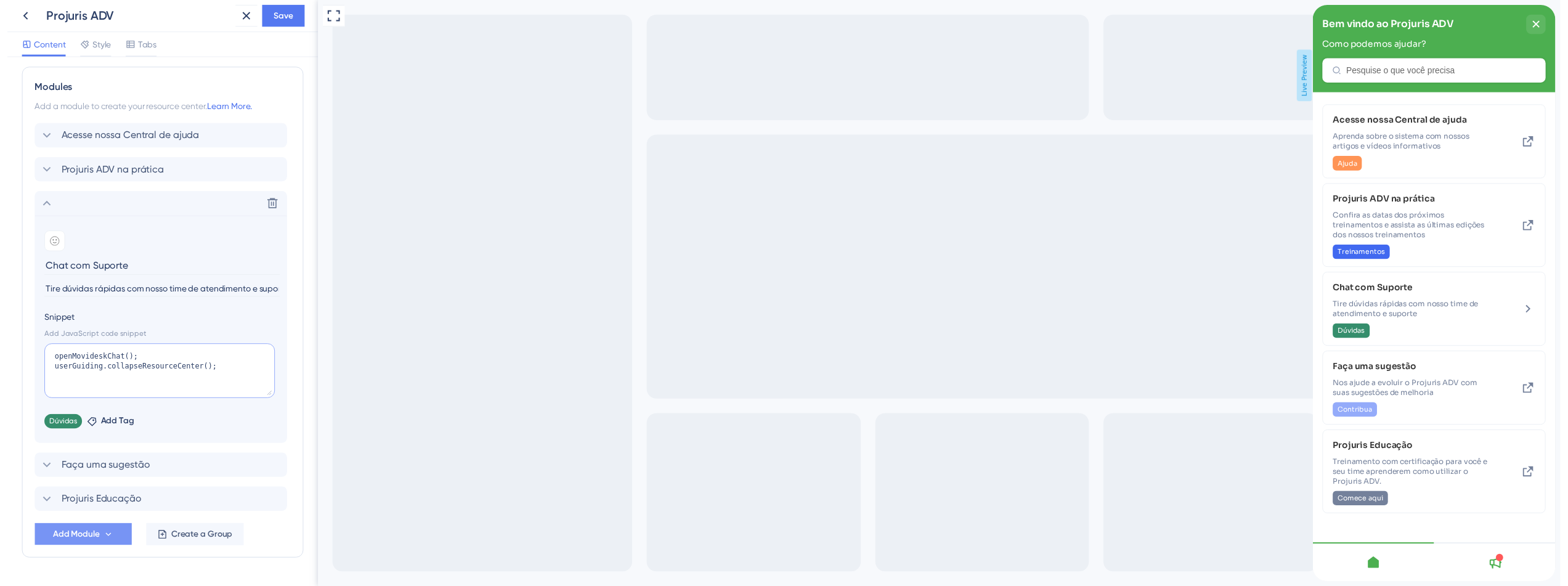
scroll to position [591, 0]
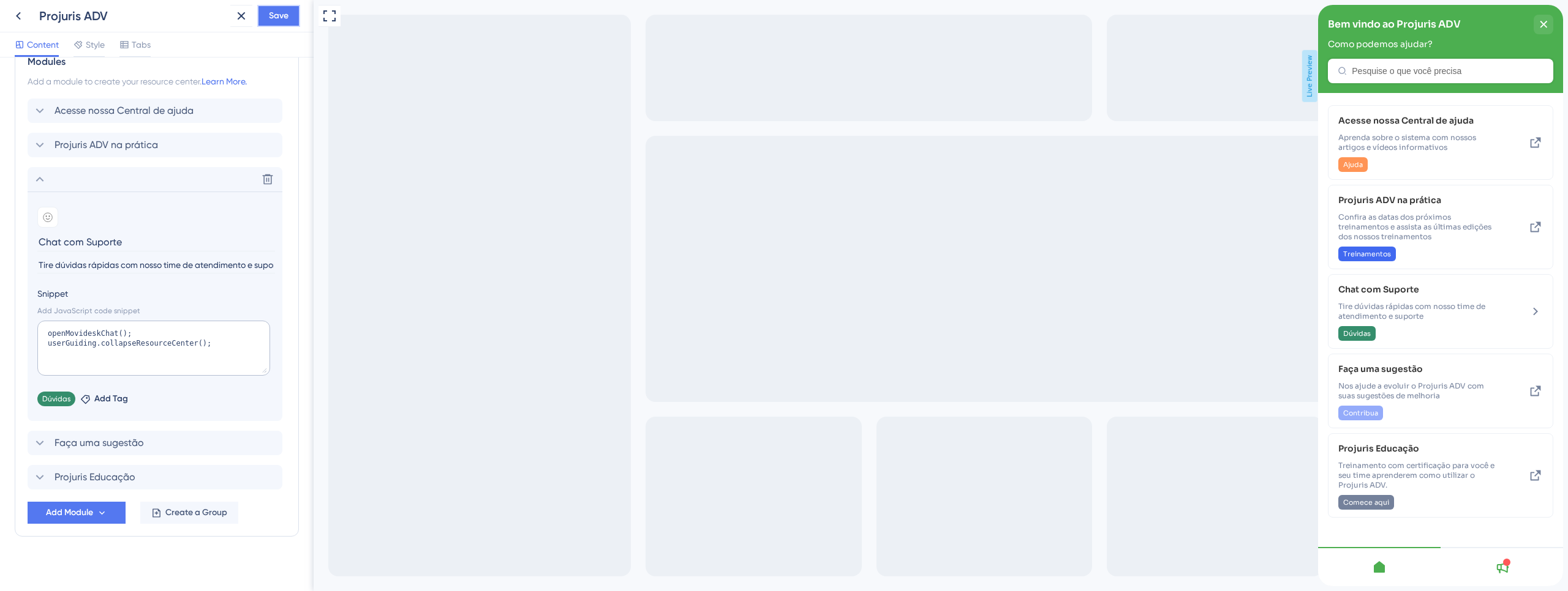
click at [276, 16] on span "Save" at bounding box center [279, 16] width 20 height 14
click at [1547, 21] on div "close resource center" at bounding box center [1544, 24] width 20 height 20
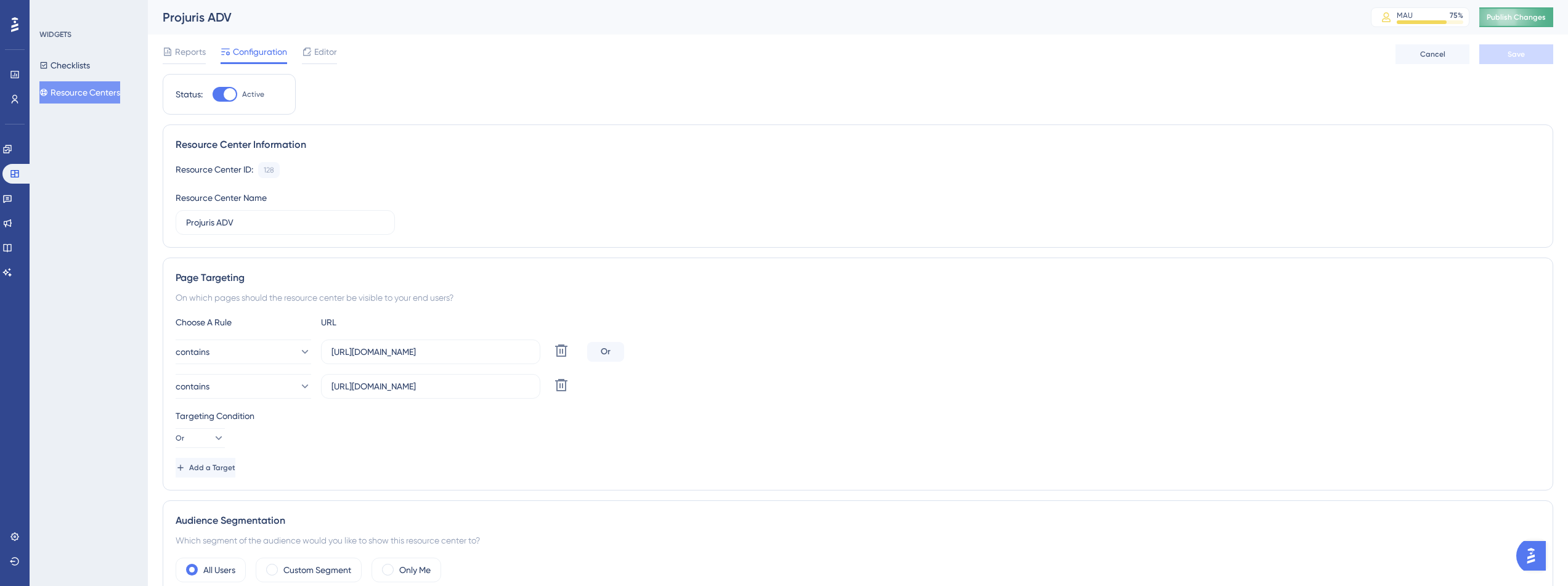
click at [1545, 18] on span "Publish Changes" at bounding box center [1515, 17] width 59 height 10
